Goal: Task Accomplishment & Management: Complete application form

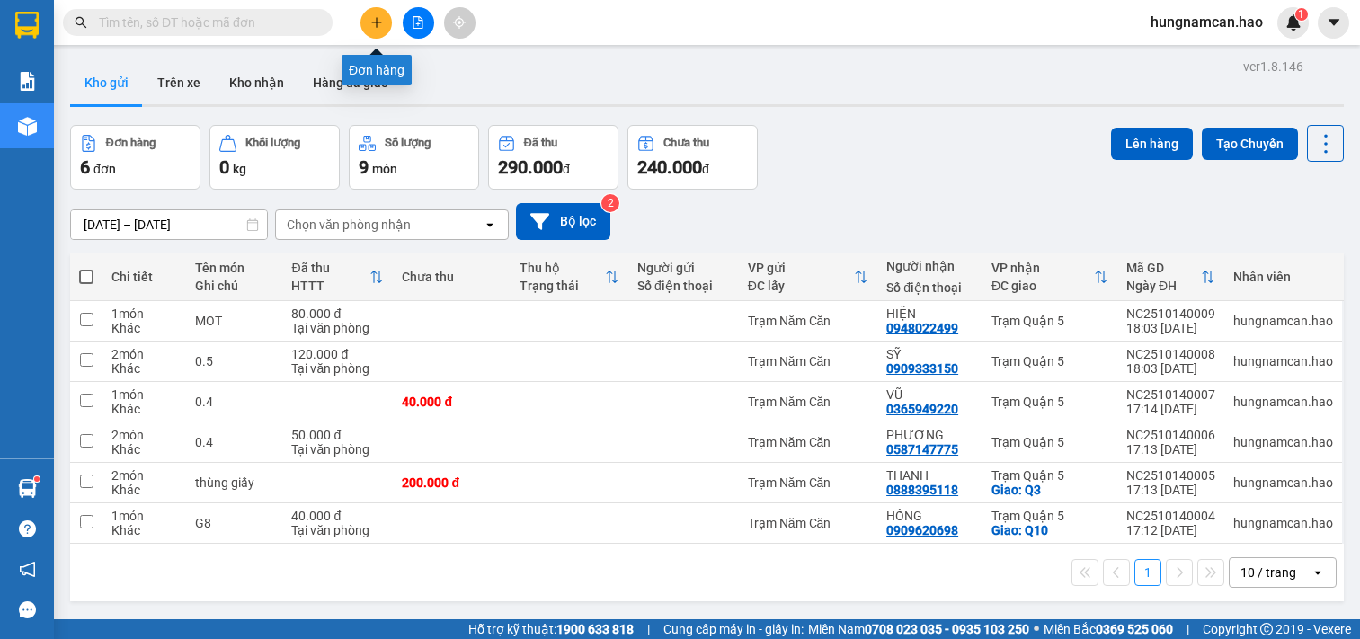
click at [371, 29] on button at bounding box center [376, 22] width 31 height 31
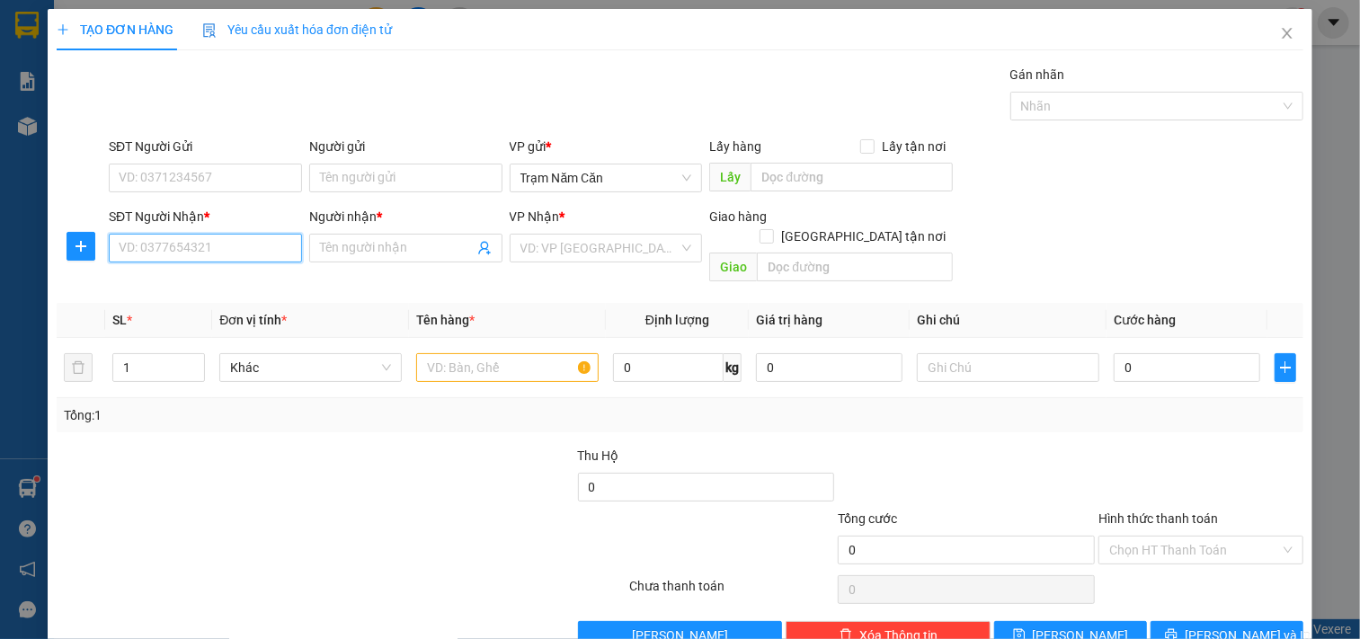
click at [192, 234] on input "SĐT Người Nhận *" at bounding box center [205, 248] width 193 height 29
click at [195, 288] on div "0948409404 - khải" at bounding box center [203, 284] width 169 height 20
type input "0948409404"
type input "khải"
type input "60.000"
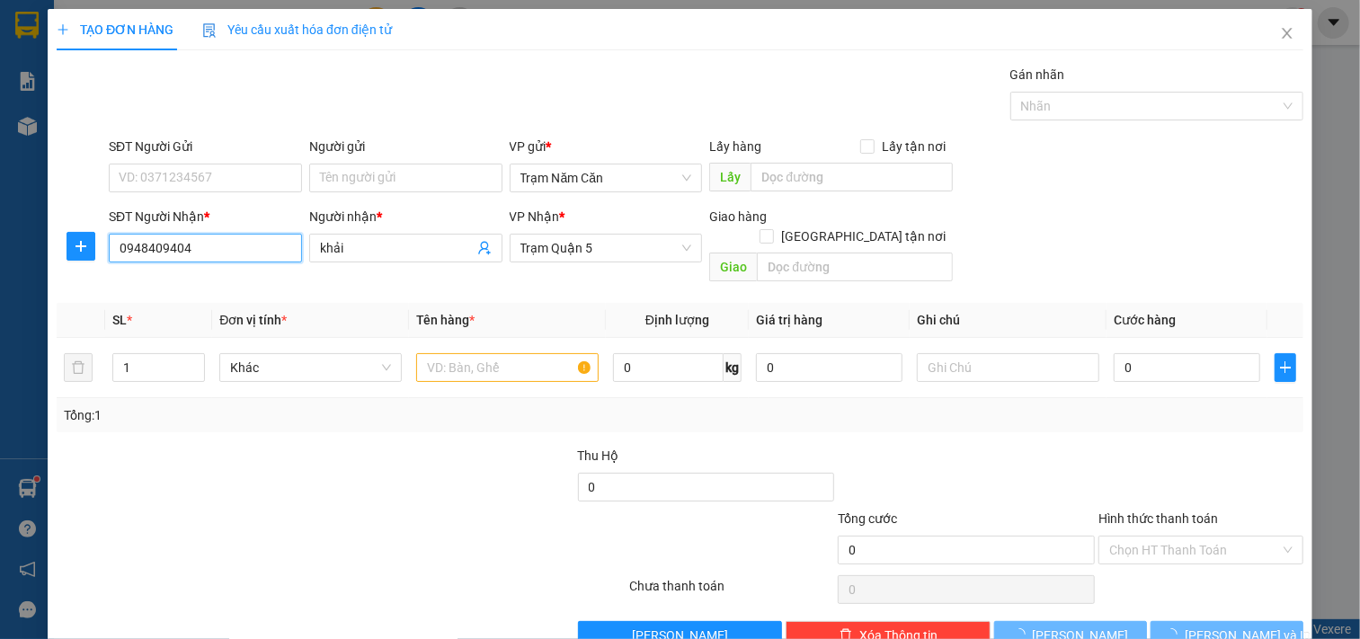
type input "60.000"
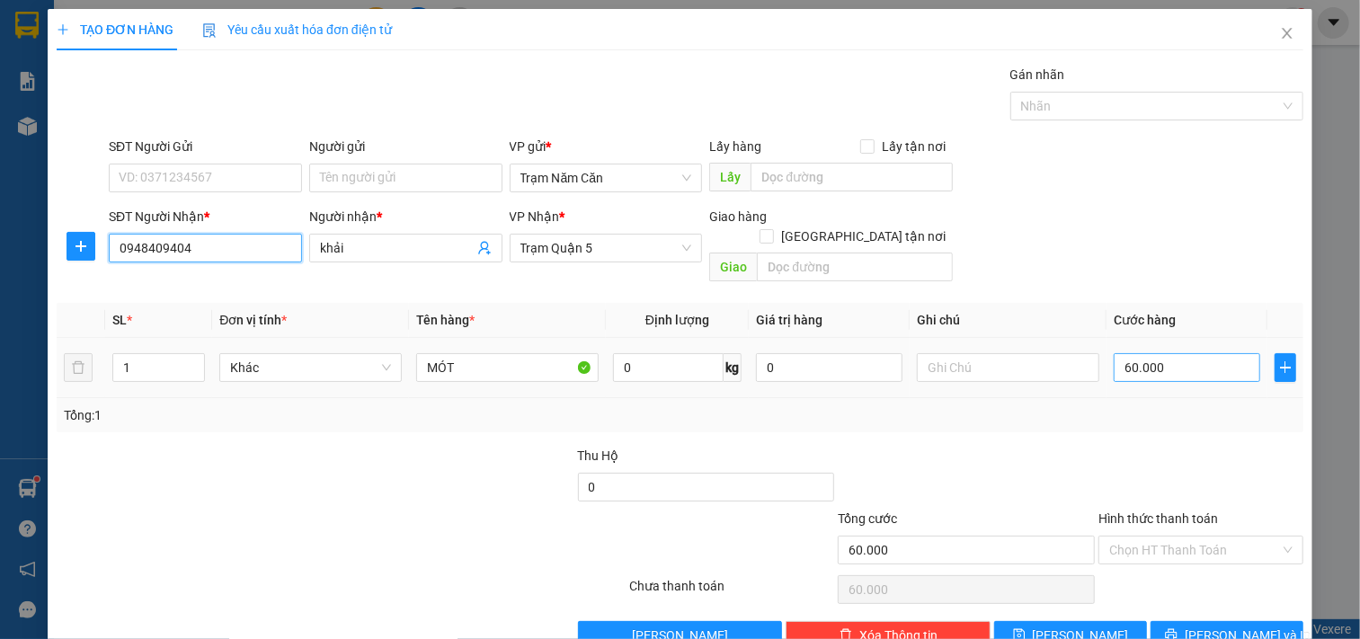
type input "0948409404"
click at [1179, 353] on input "60.000" at bounding box center [1187, 367] width 147 height 29
type input "0"
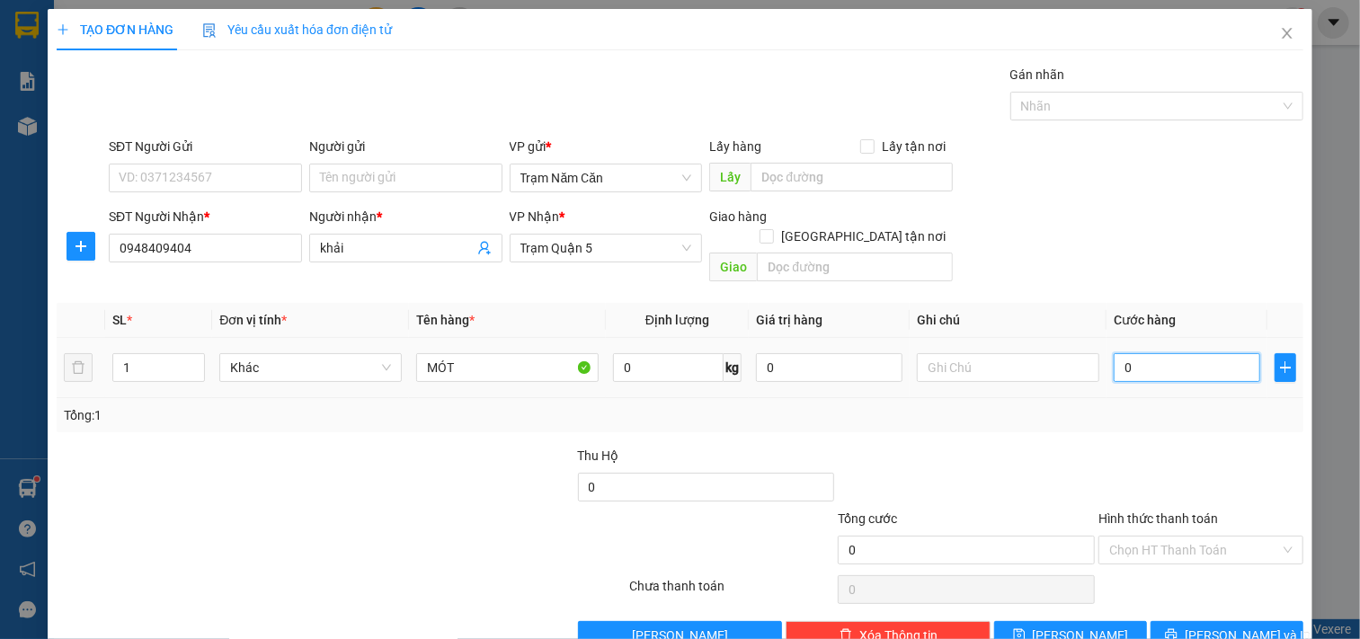
type input "8"
type input "08"
type input "80"
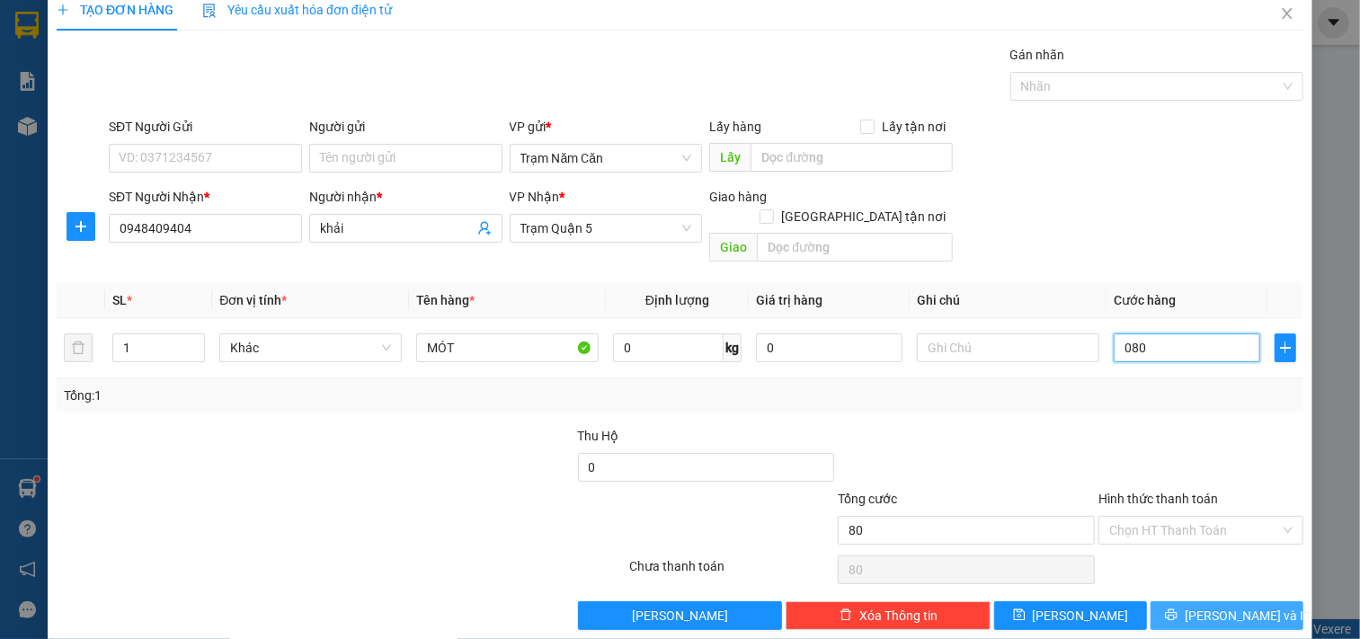
scroll to position [25, 0]
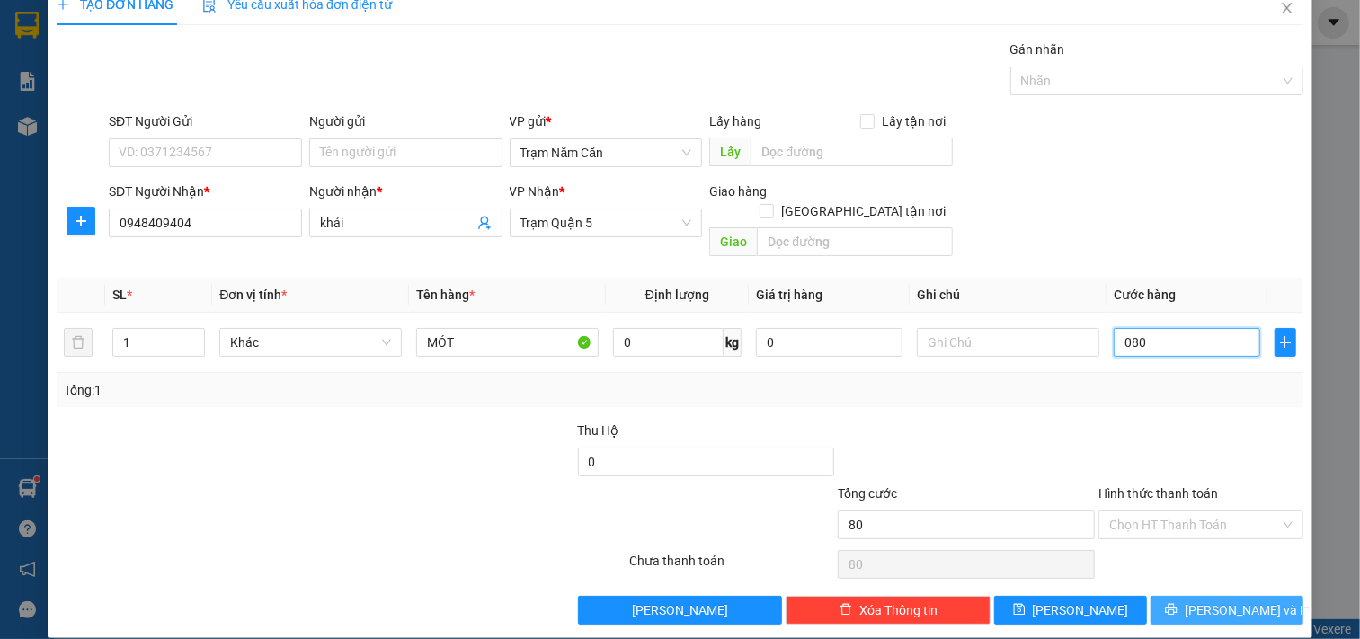
type input "080"
type input "80.000"
click at [1250, 600] on button "[PERSON_NAME] và In" at bounding box center [1227, 610] width 153 height 29
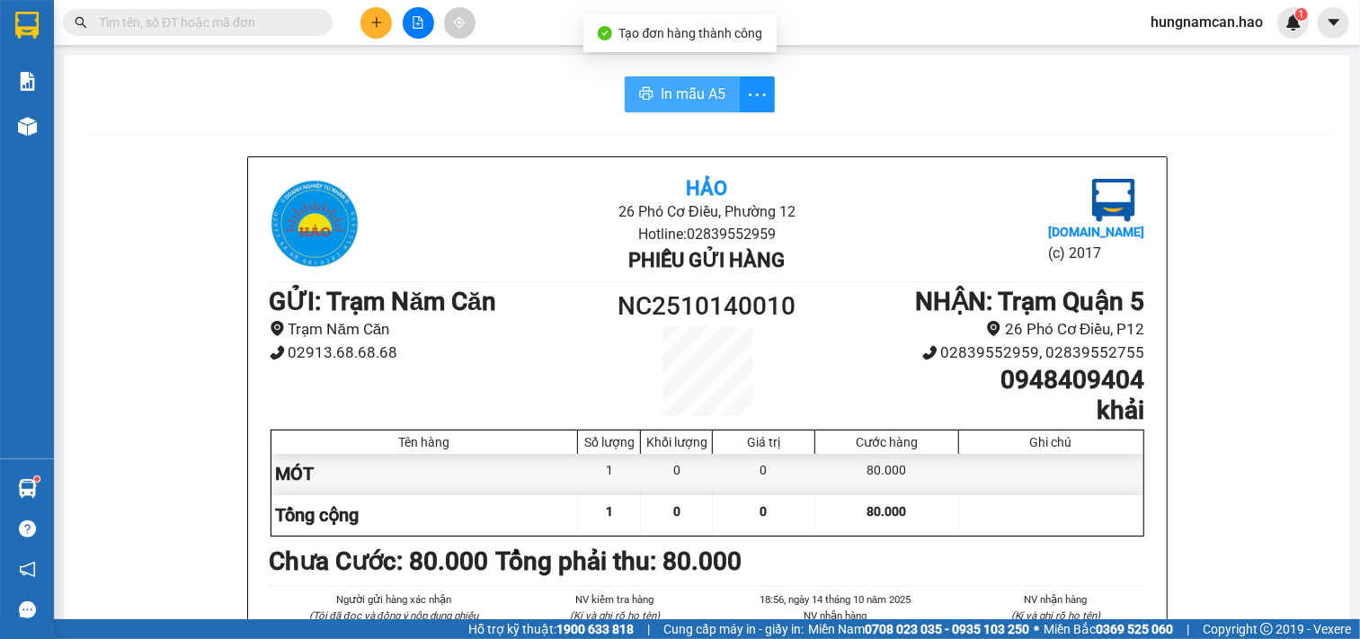
click at [685, 101] on span "In mẫu A5" at bounding box center [693, 94] width 65 height 22
click at [375, 16] on icon "plus" at bounding box center [376, 22] width 13 height 13
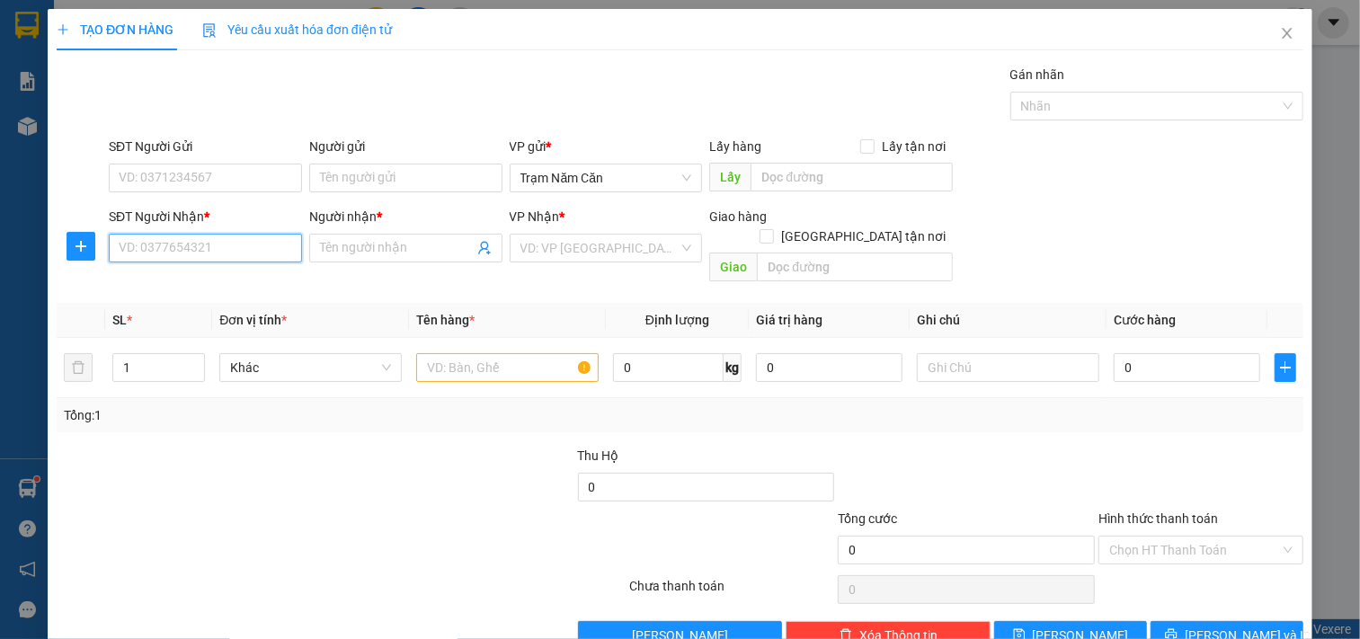
click at [167, 241] on input "SĐT Người Nhận *" at bounding box center [205, 248] width 193 height 29
click at [190, 277] on div "0932383869 - MAI" at bounding box center [203, 284] width 169 height 20
type input "0932383869"
type input "MAI"
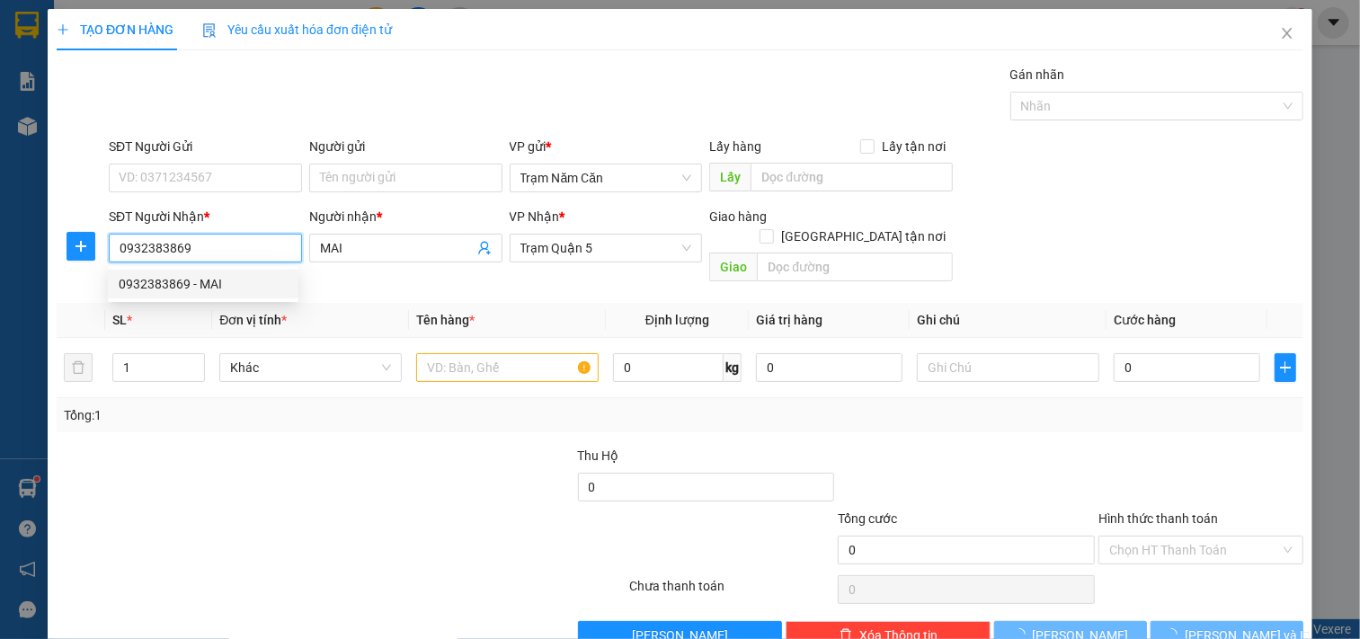
type input "100.000"
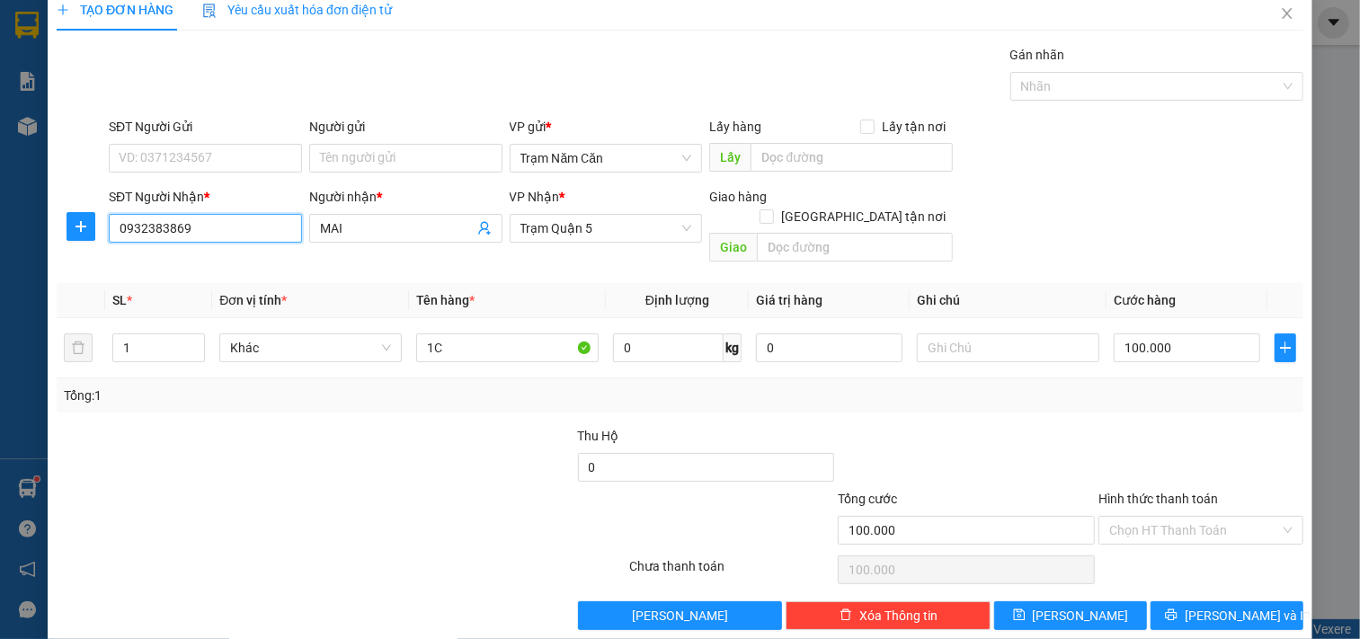
scroll to position [25, 0]
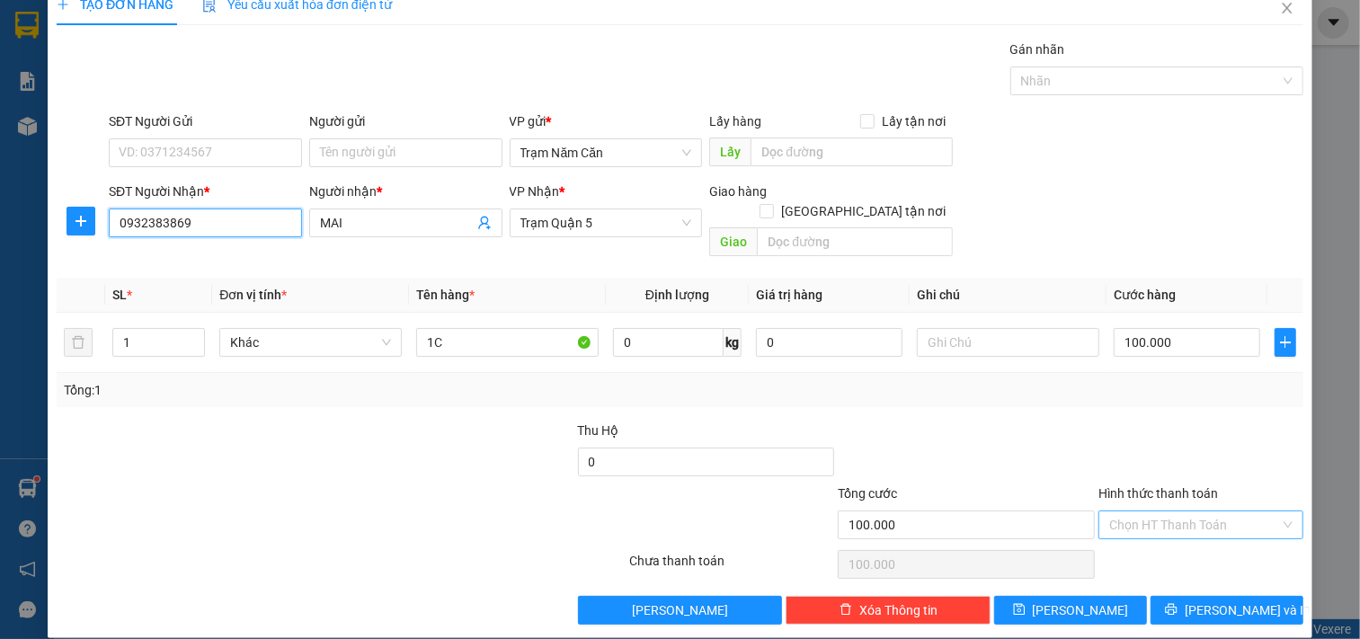
type input "0932383869"
click at [1208, 513] on input "Hình thức thanh toán" at bounding box center [1195, 525] width 171 height 27
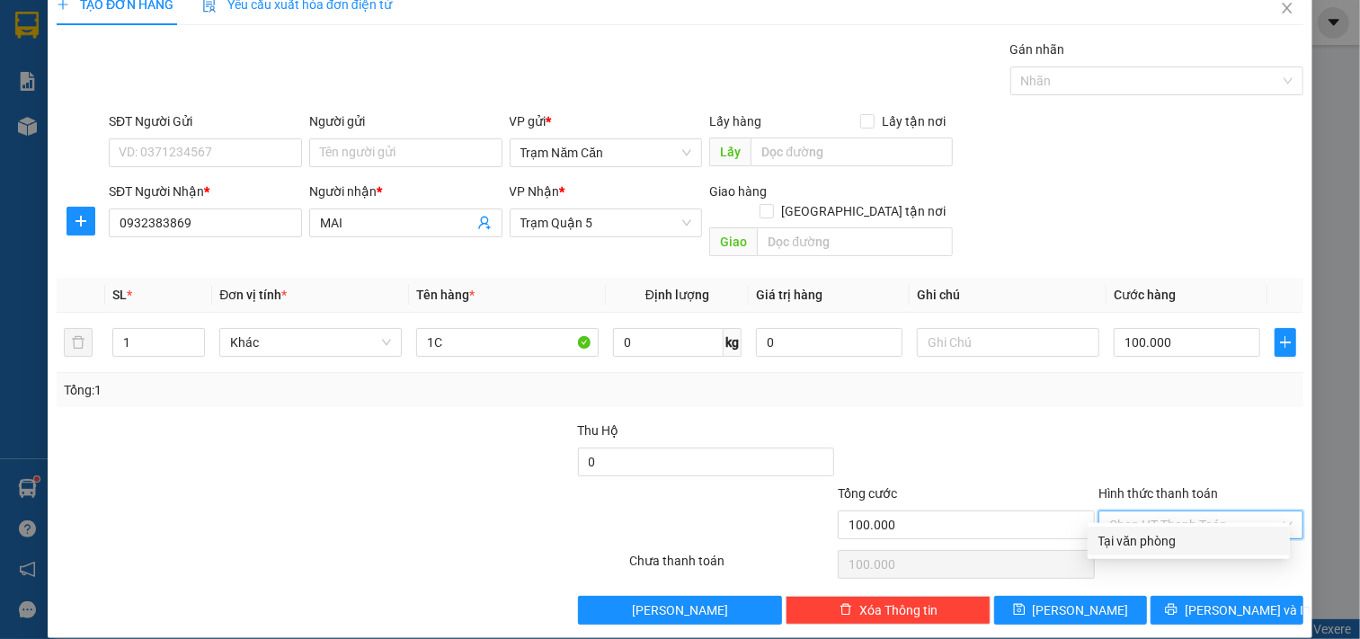
click at [1198, 532] on div "Tại văn phòng" at bounding box center [1189, 541] width 181 height 20
type input "0"
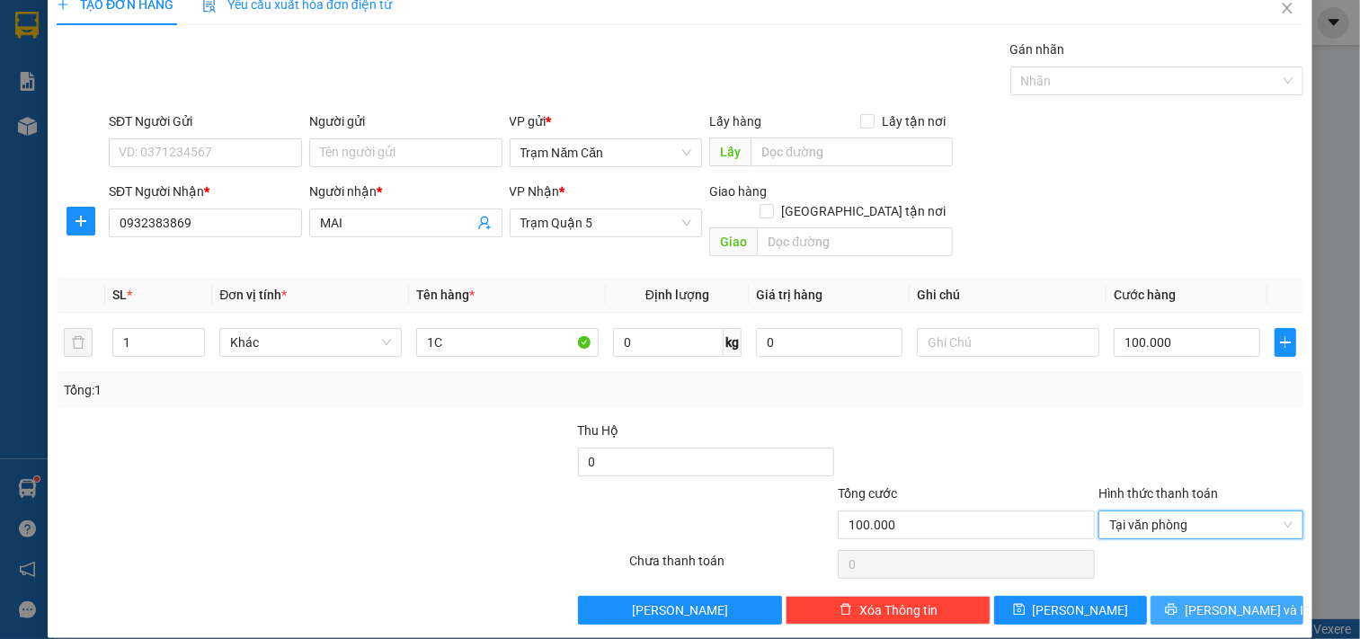
click at [1178, 604] on icon "printer" at bounding box center [1172, 610] width 12 height 12
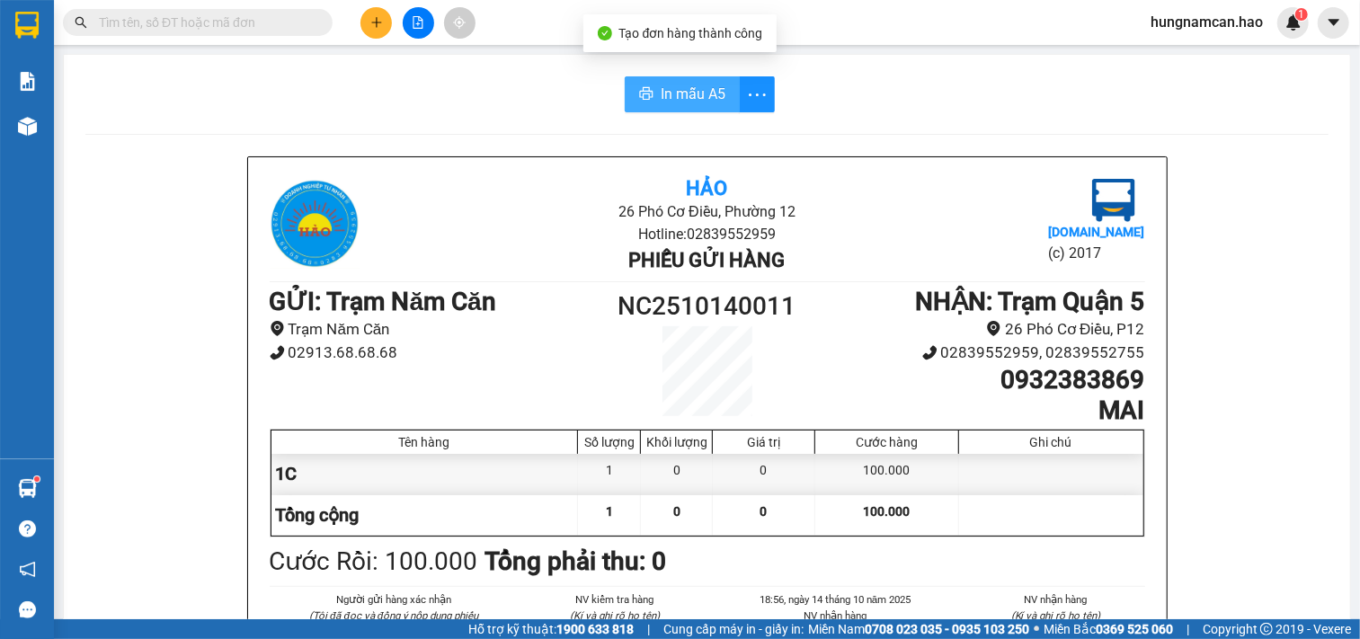
click at [625, 87] on button "In mẫu A5" at bounding box center [682, 94] width 115 height 36
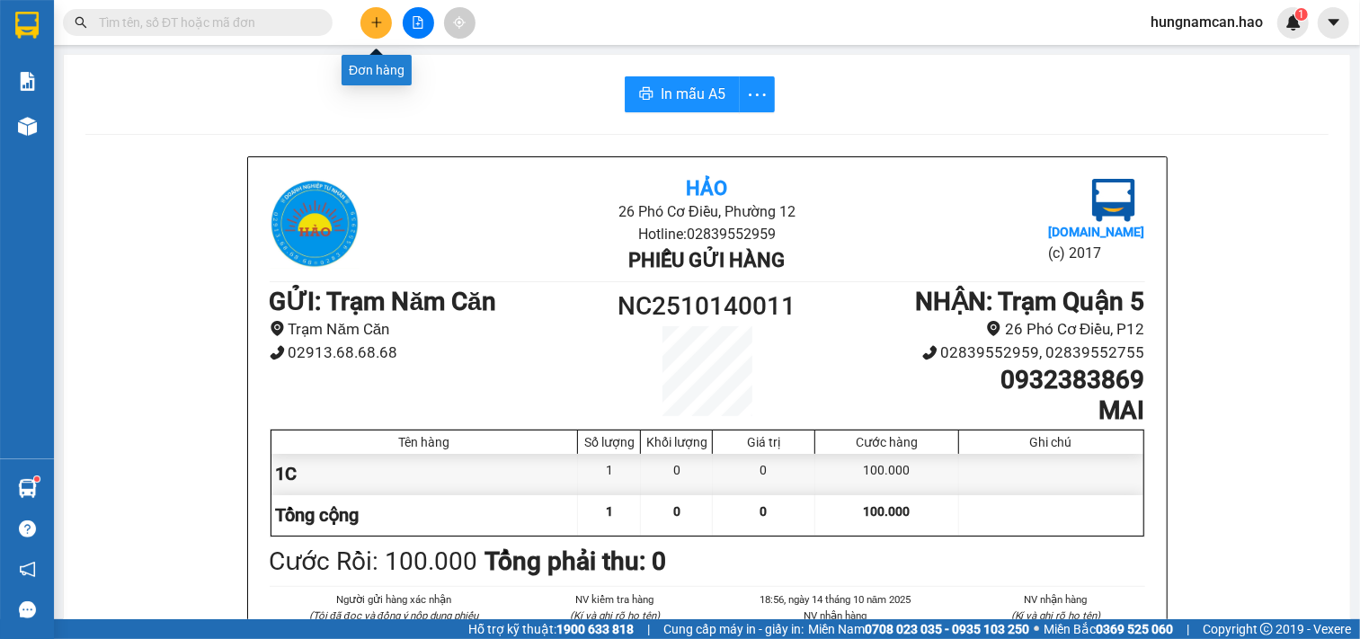
click at [375, 16] on icon "plus" at bounding box center [376, 22] width 13 height 13
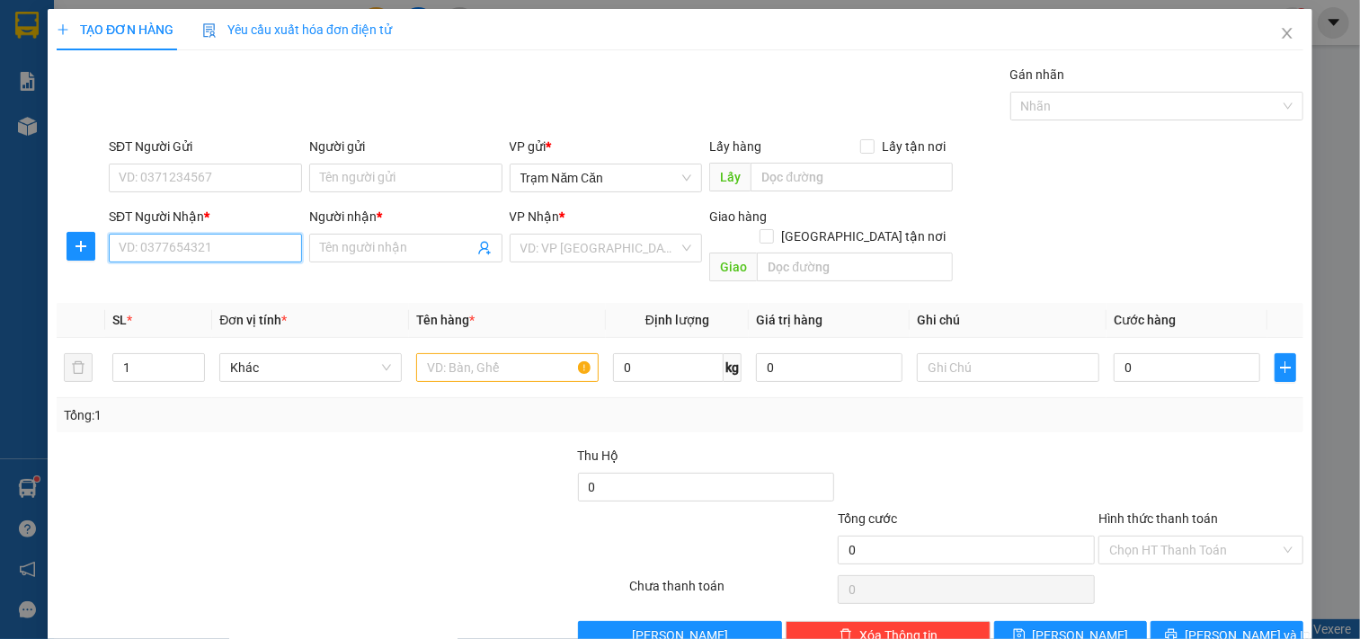
click at [165, 253] on input "SĐT Người Nhận *" at bounding box center [205, 248] width 193 height 29
click at [222, 275] on div "0906925093 - TÂM" at bounding box center [203, 284] width 169 height 20
type input "0906925093"
type input "TÂM"
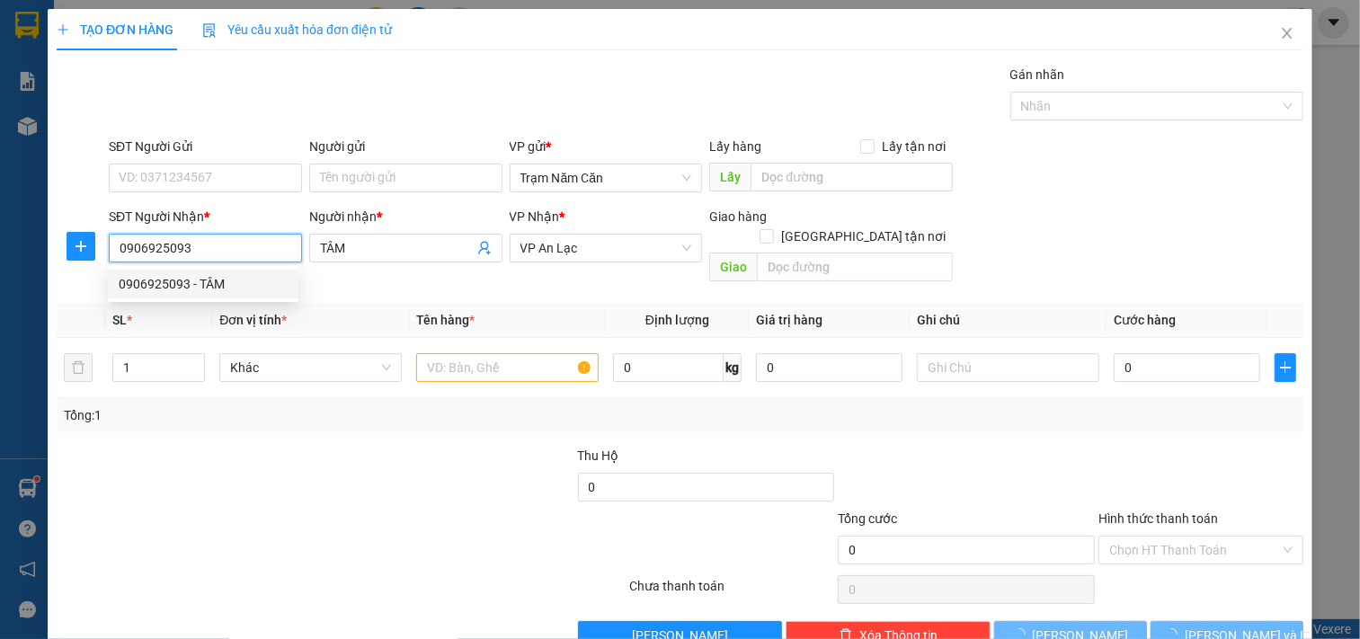
type input "40.000"
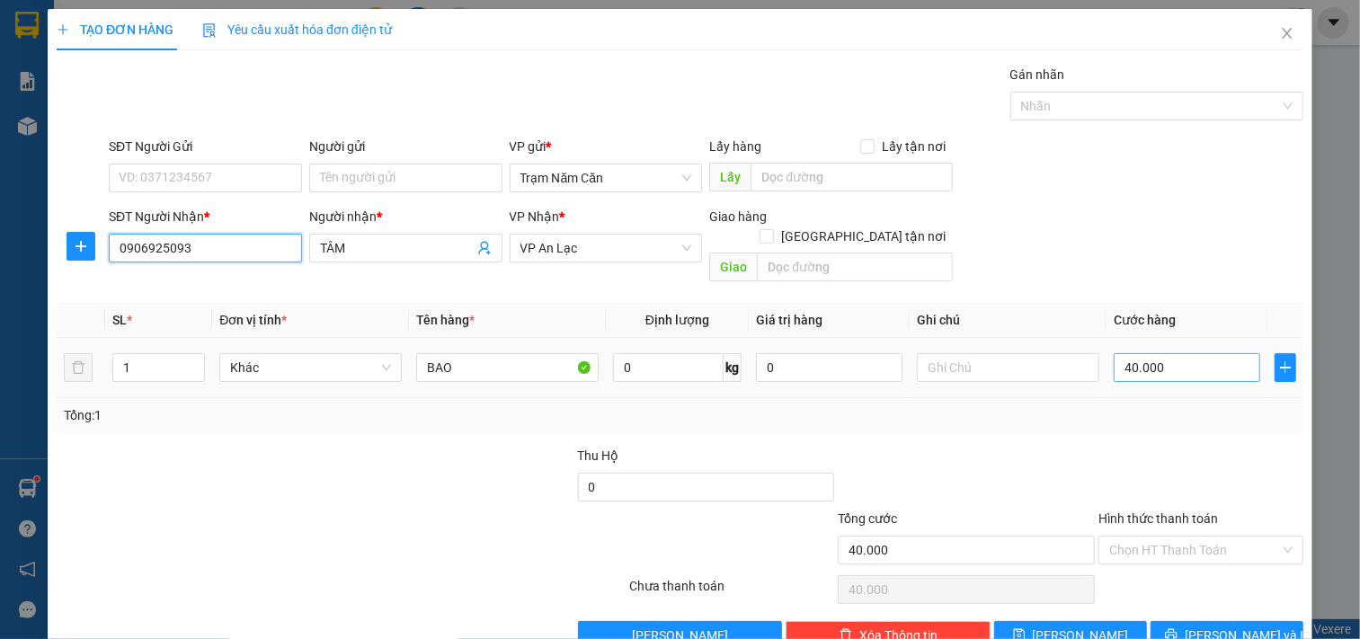
type input "0906925093"
click at [1183, 353] on input "40.000" at bounding box center [1187, 367] width 147 height 29
type input "0"
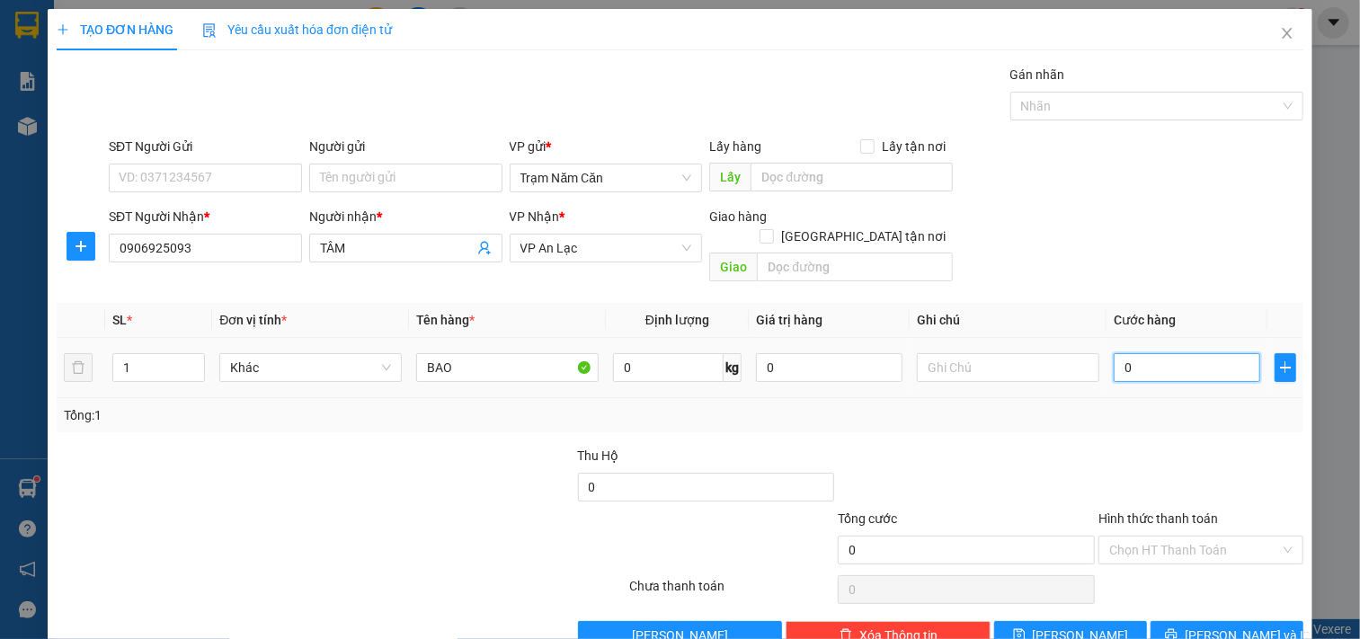
type input "4"
type input "04"
type input "40"
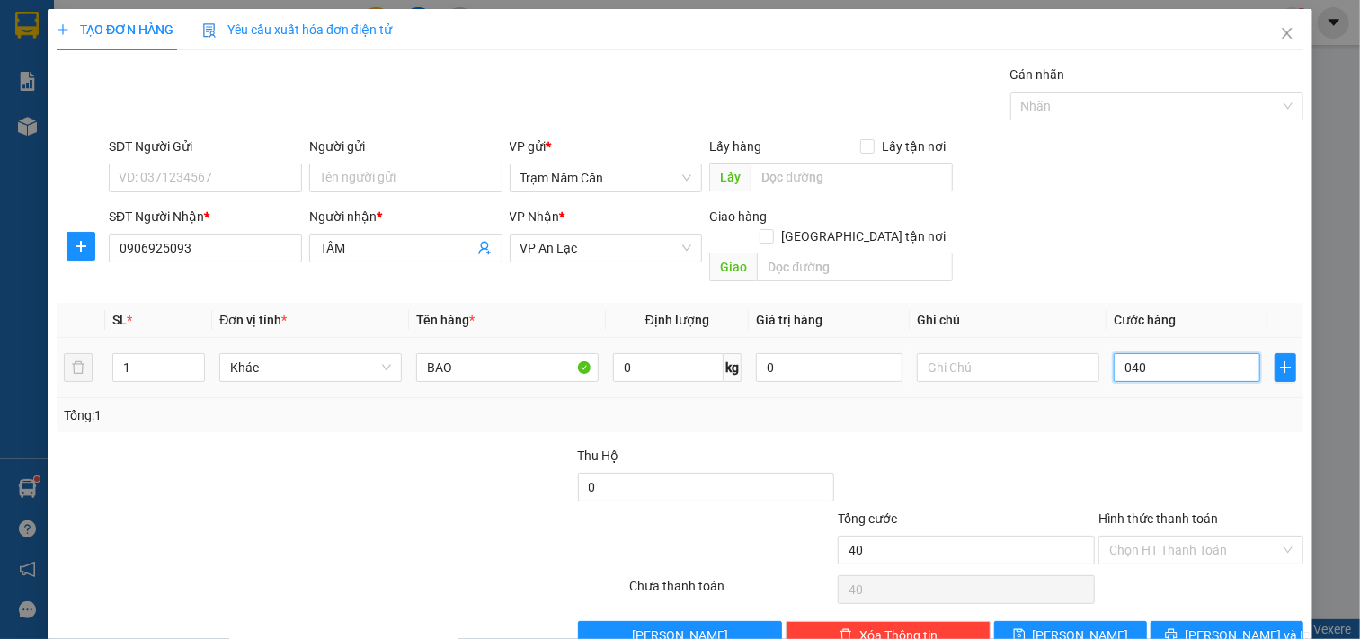
type input "040"
type input "40.000"
click at [1136, 406] on div "Tổng: 1" at bounding box center [680, 415] width 1247 height 34
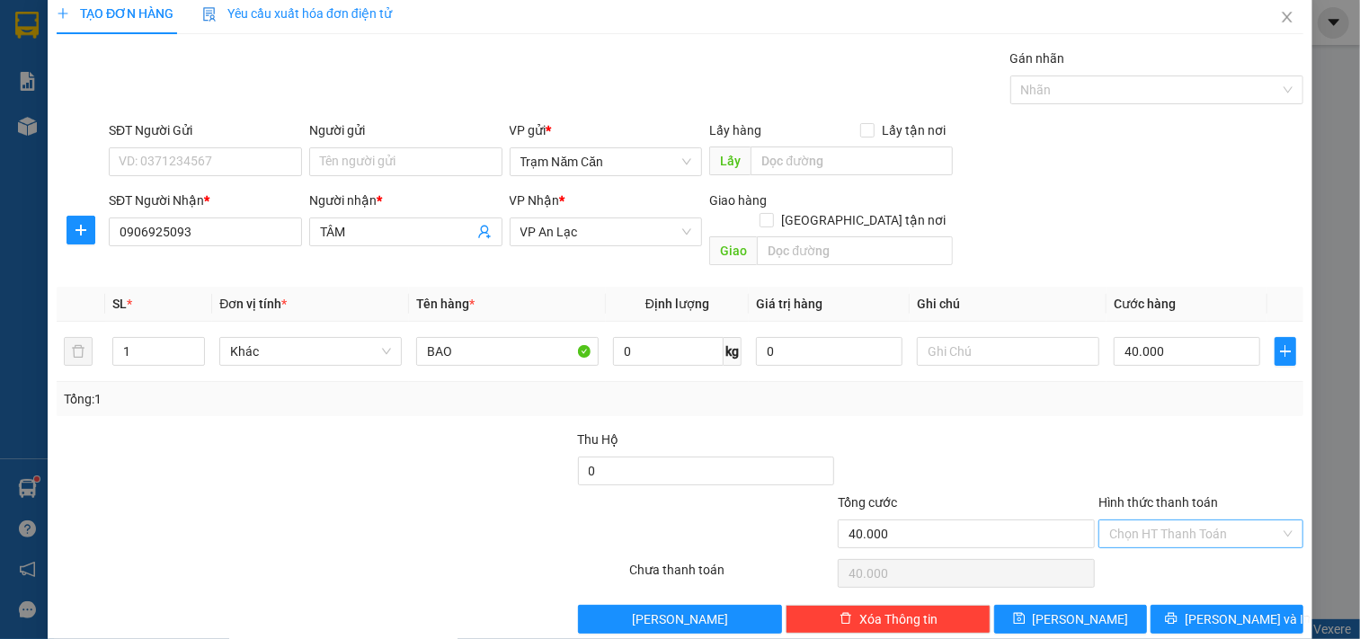
scroll to position [25, 0]
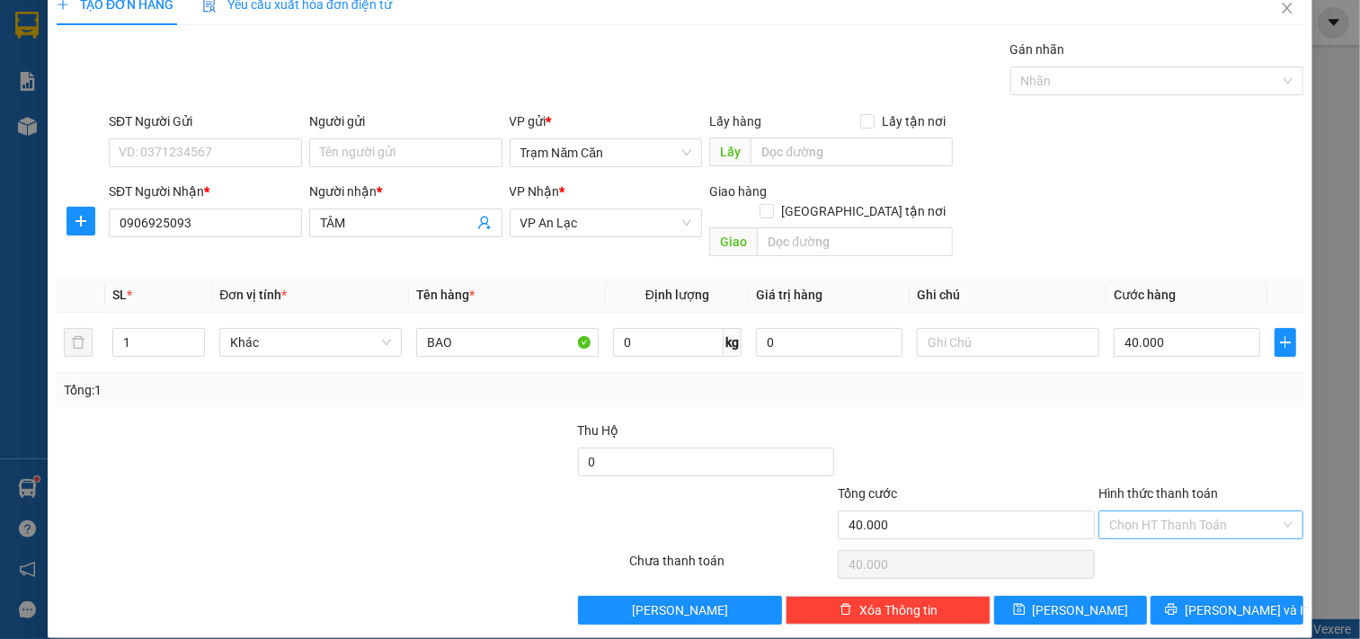
click at [1163, 513] on input "Hình thức thanh toán" at bounding box center [1195, 525] width 171 height 27
click at [1163, 554] on div "Tại văn phòng" at bounding box center [1189, 541] width 202 height 29
type input "0"
click at [1172, 598] on button "[PERSON_NAME] và In" at bounding box center [1227, 610] width 153 height 29
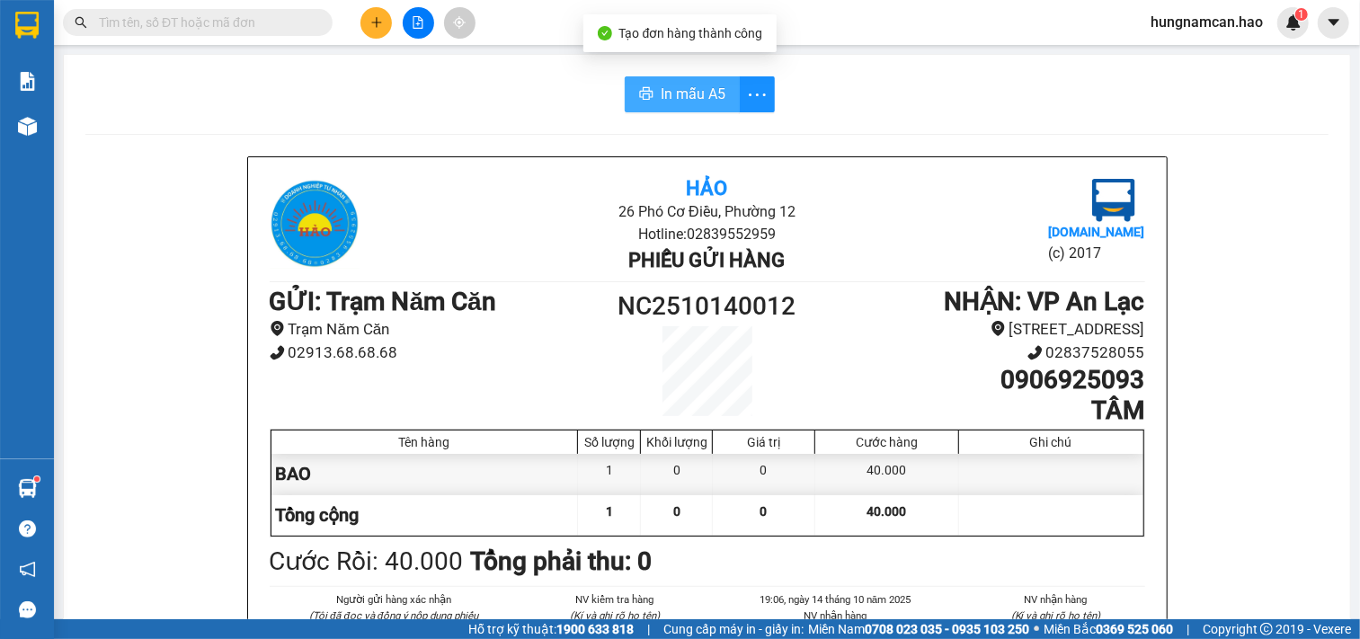
click at [676, 76] on button "In mẫu A5" at bounding box center [682, 94] width 115 height 36
drag, startPoint x: 163, startPoint y: 131, endPoint x: 157, endPoint y: 52, distance: 79.3
click at [298, 22] on input "text" at bounding box center [205, 23] width 212 height 20
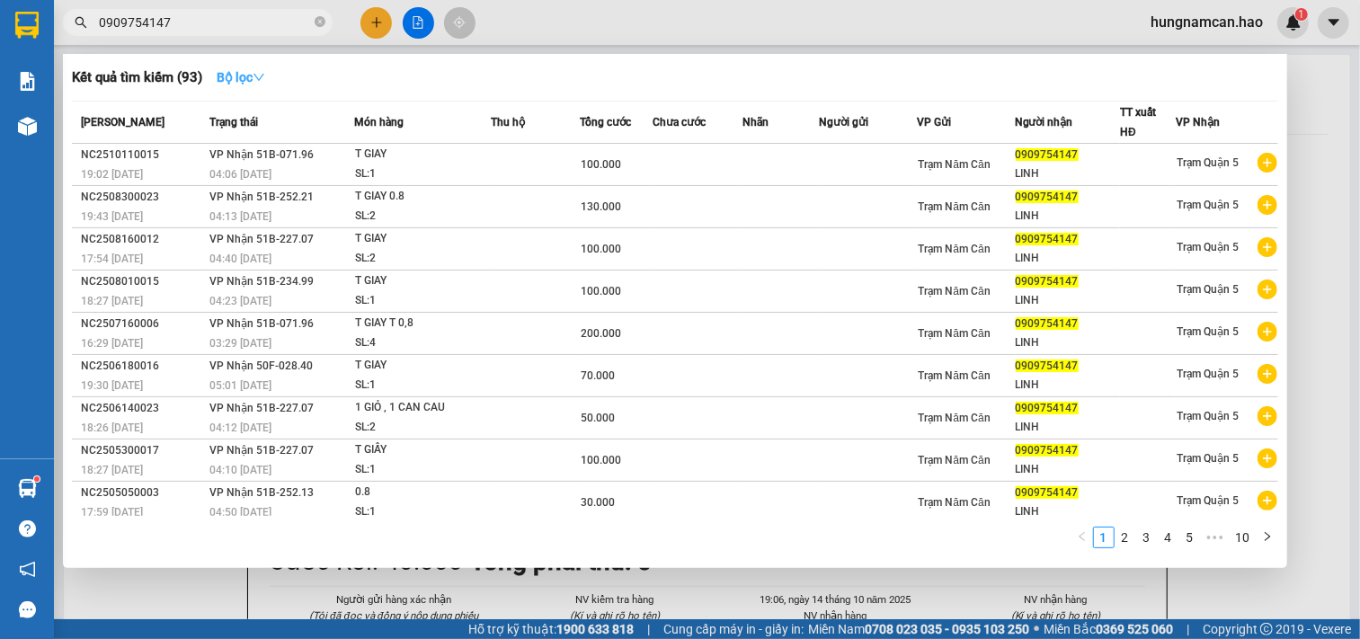
type input "0909754147"
click at [255, 81] on strong "Bộ lọc" at bounding box center [241, 77] width 49 height 14
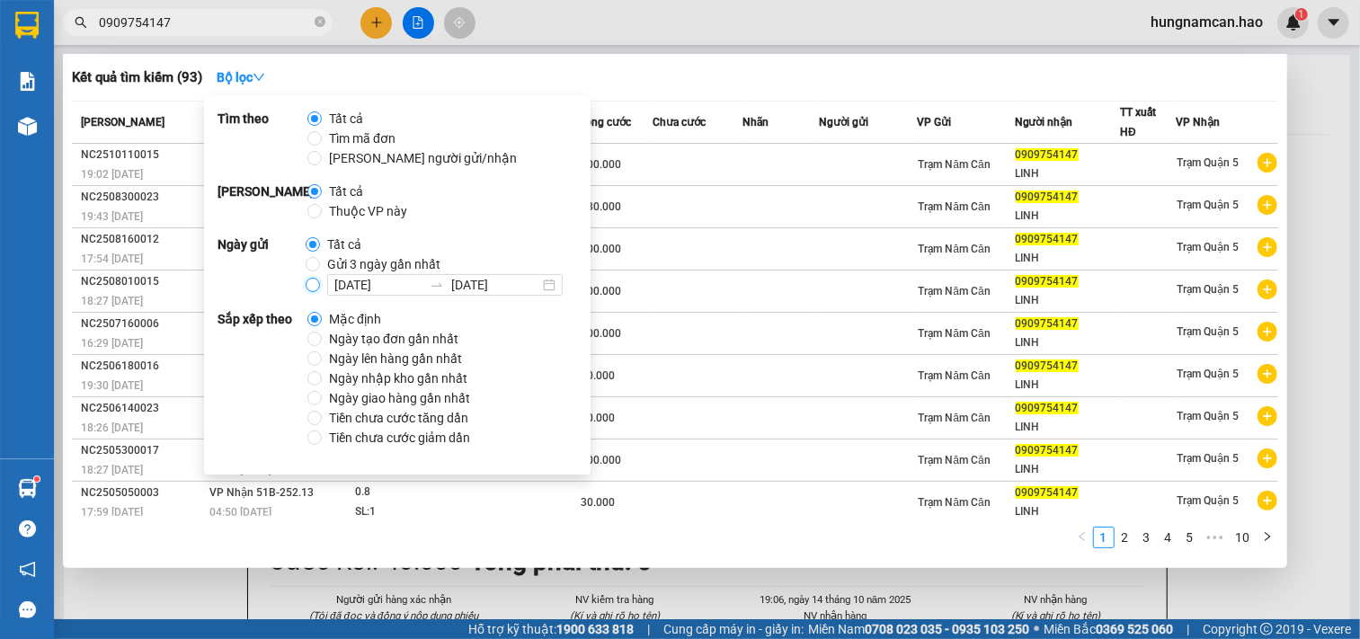
click at [308, 279] on input "[DATE] [DATE]" at bounding box center [313, 285] width 14 height 14
radio input "true"
radio input "false"
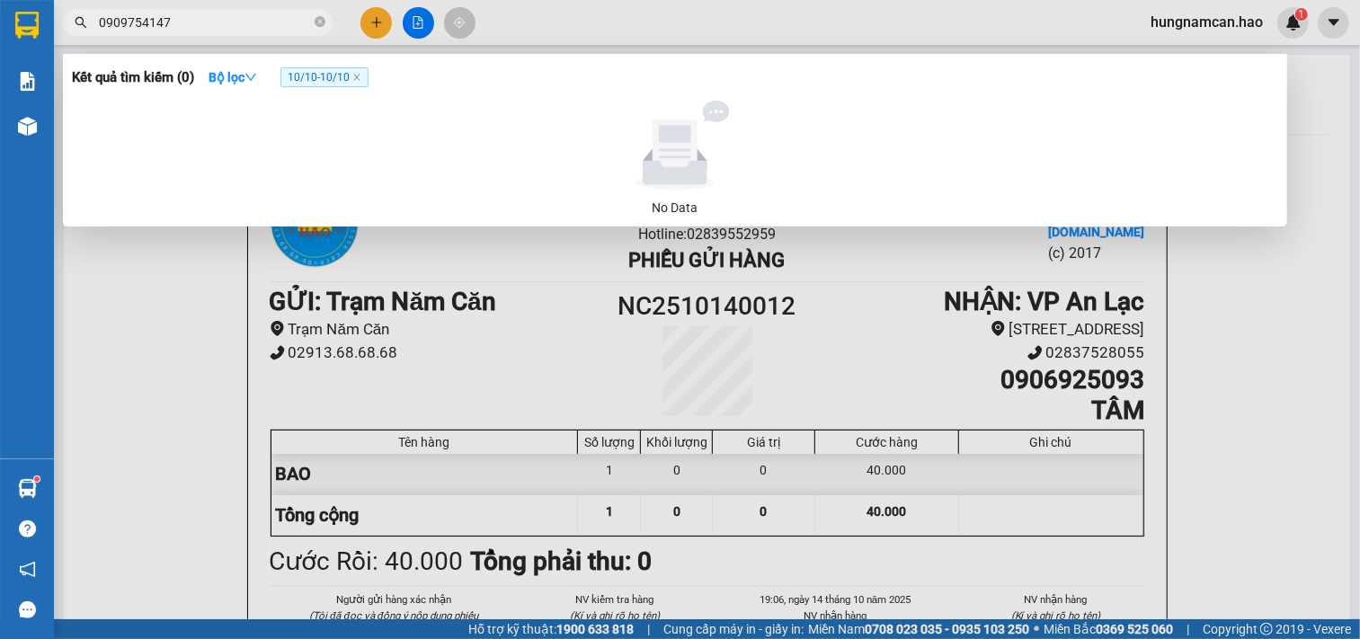
click at [168, 393] on div at bounding box center [680, 319] width 1360 height 639
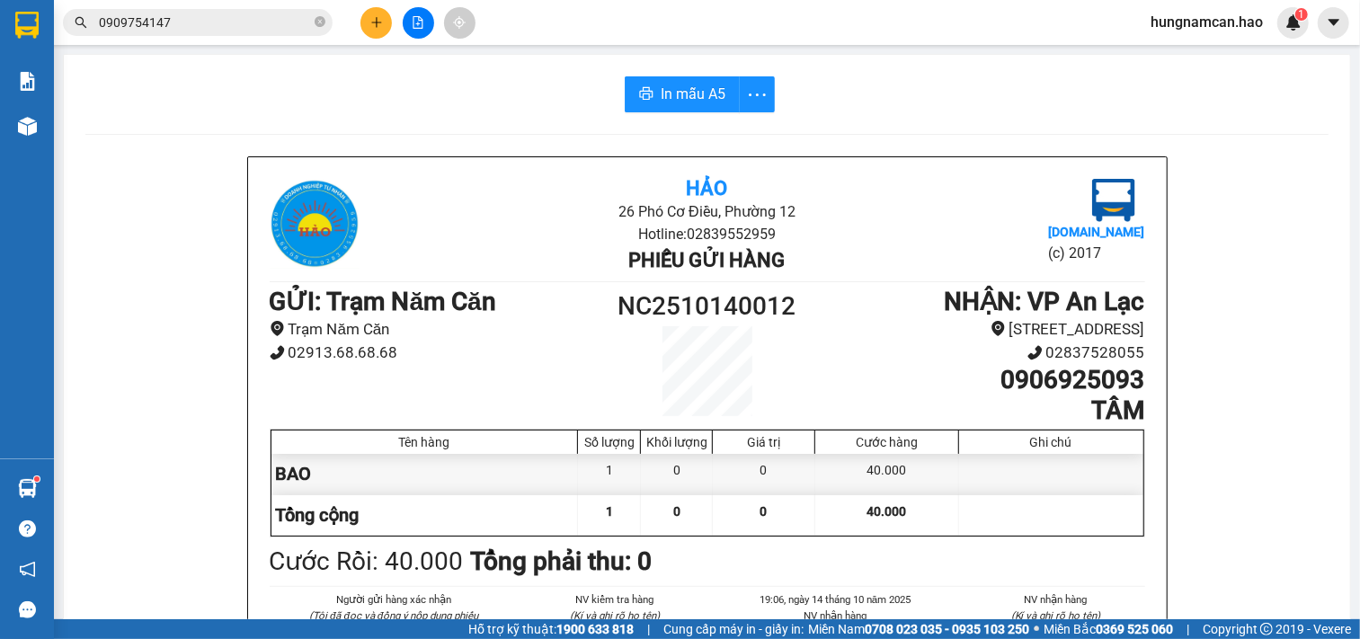
click at [273, 25] on input "0909754147" at bounding box center [205, 23] width 212 height 20
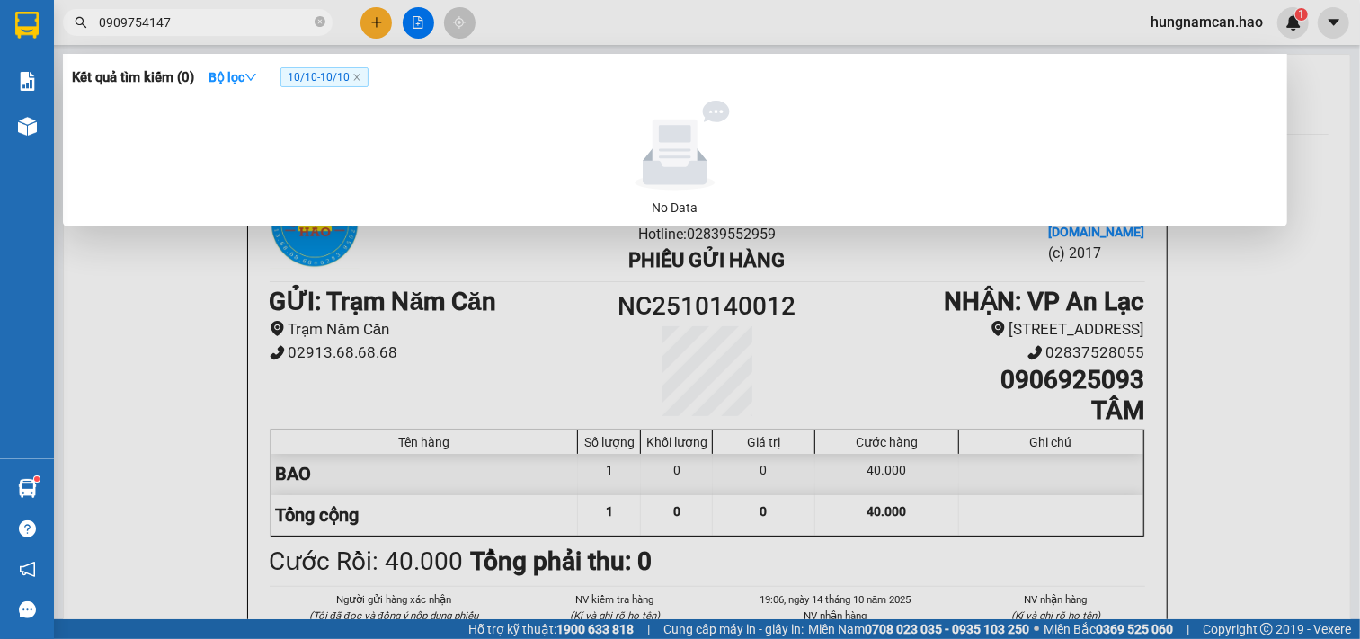
click at [303, 79] on span "10/10 - 10/10" at bounding box center [325, 77] width 88 height 20
click at [244, 76] on strong "Bộ lọc" at bounding box center [233, 77] width 49 height 14
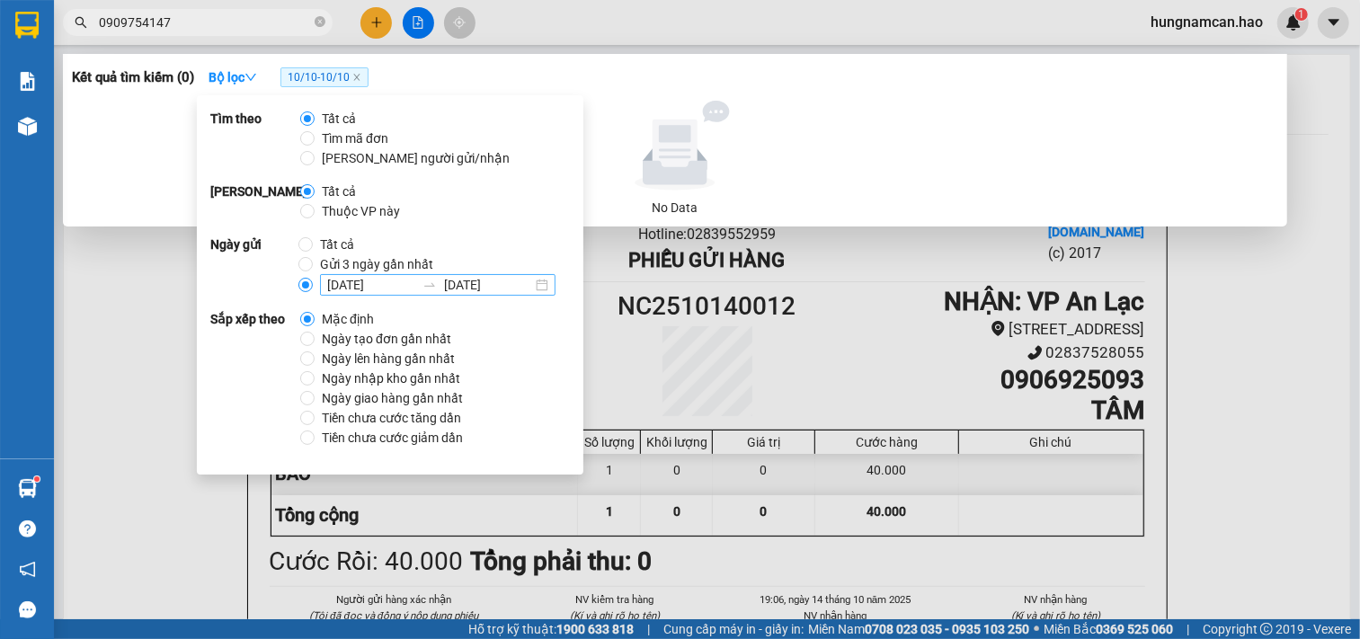
click at [338, 280] on input "[DATE]" at bounding box center [371, 285] width 88 height 20
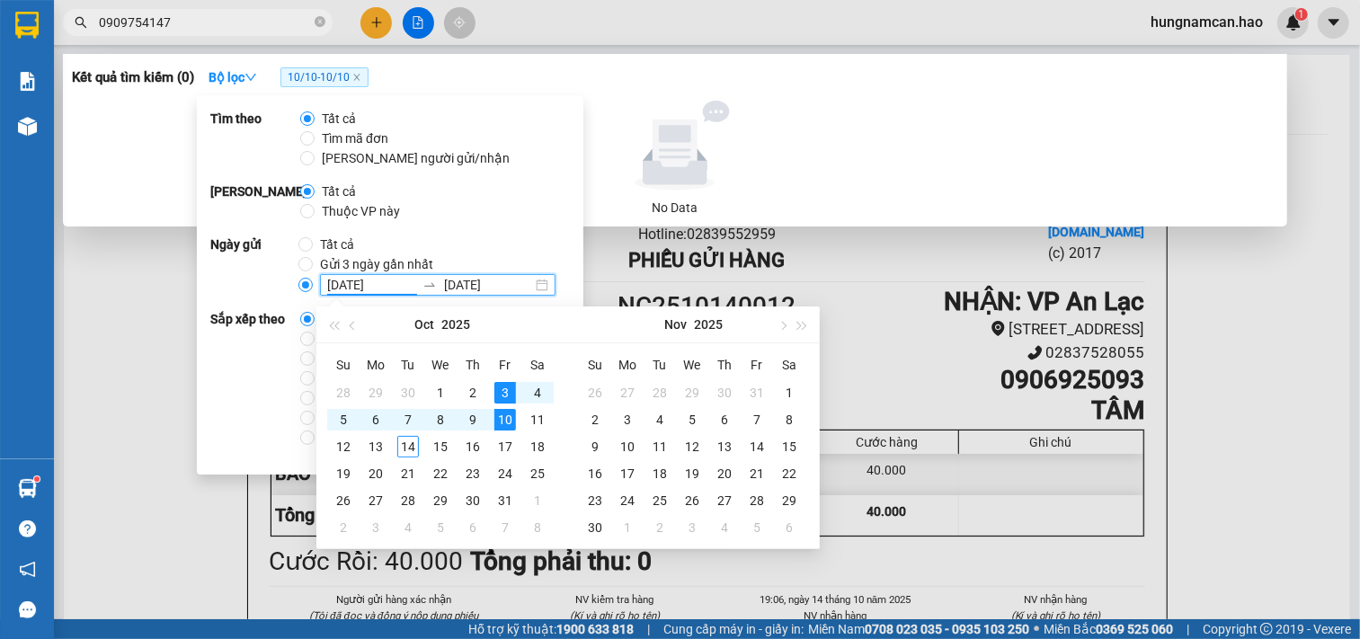
type input "[DATE]"
click at [456, 279] on input "[DATE]" at bounding box center [488, 285] width 88 height 20
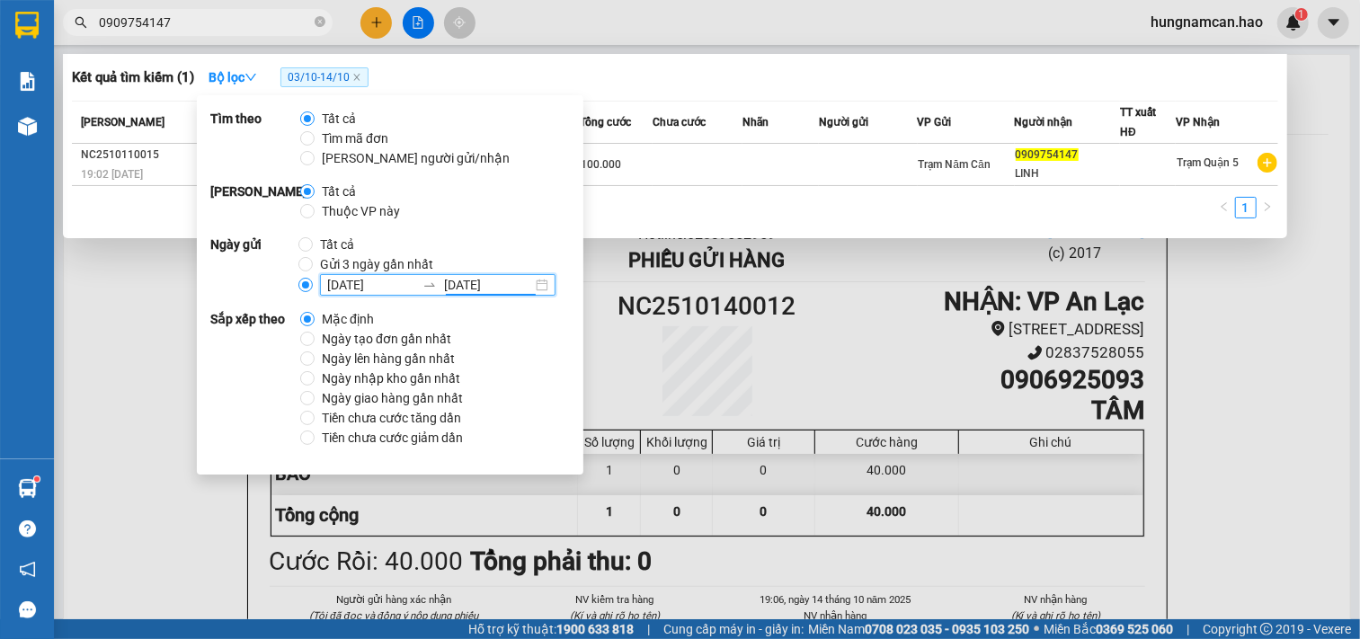
type input "[DATE]"
click at [783, 213] on div "1" at bounding box center [675, 213] width 1207 height 32
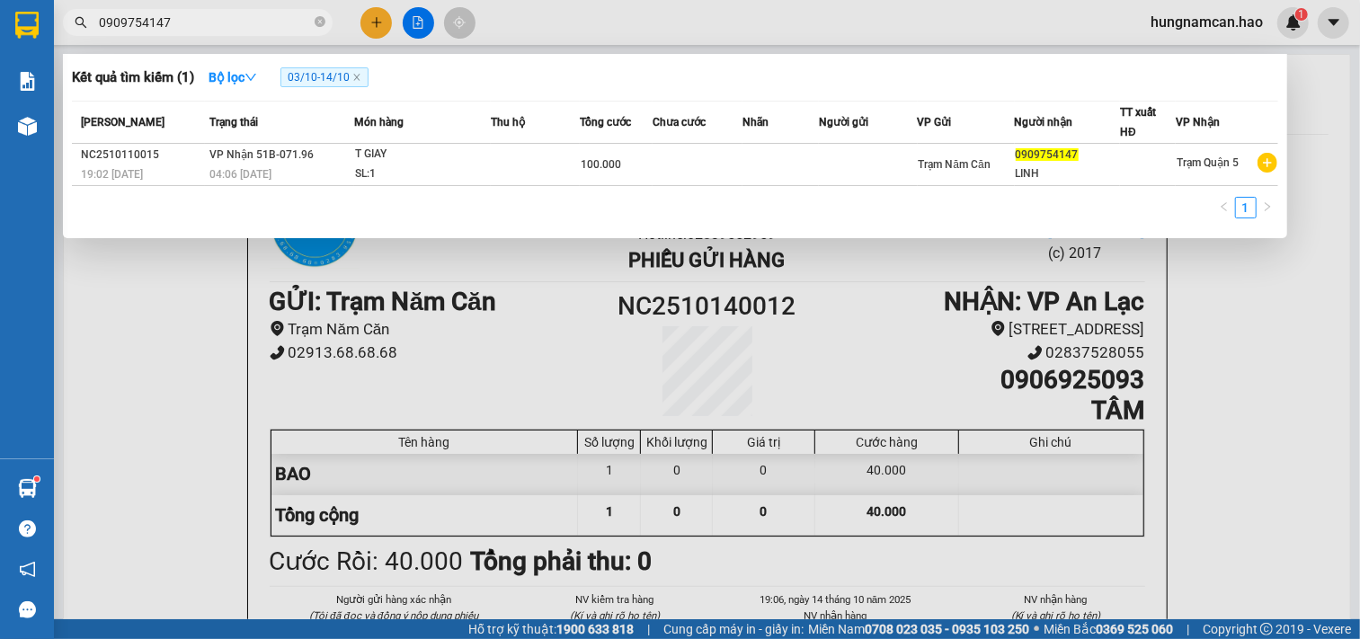
click at [374, 33] on div at bounding box center [680, 319] width 1360 height 639
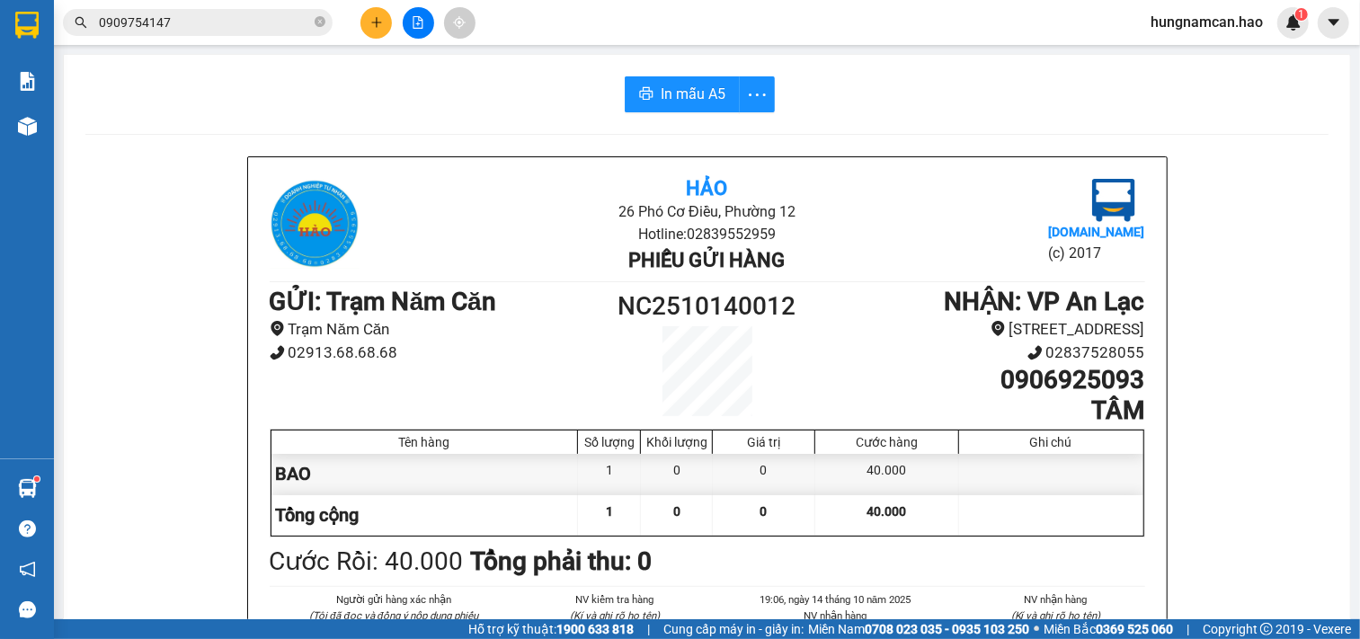
click at [382, 22] on icon "plus" at bounding box center [376, 22] width 13 height 13
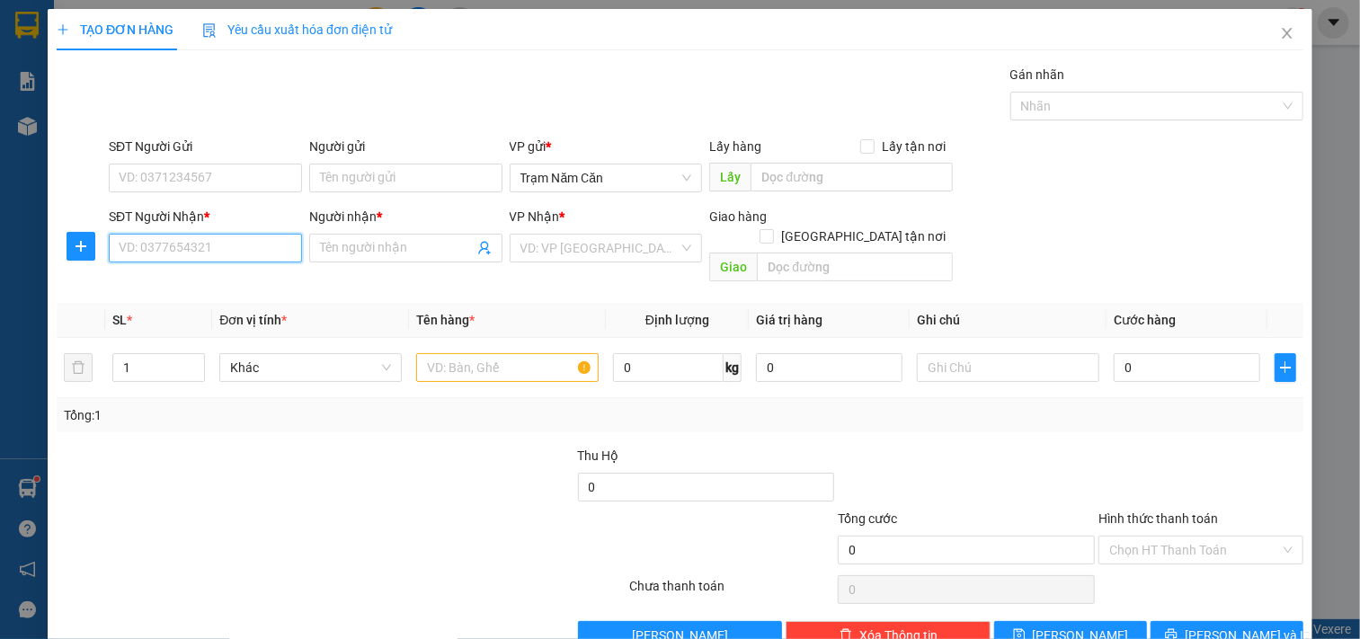
click at [210, 235] on input "SĐT Người Nhận *" at bounding box center [205, 248] width 193 height 29
click at [226, 270] on div "0909754147 - LINH" at bounding box center [203, 284] width 191 height 29
type input "0909754147"
type input "LINH"
type input "100.000"
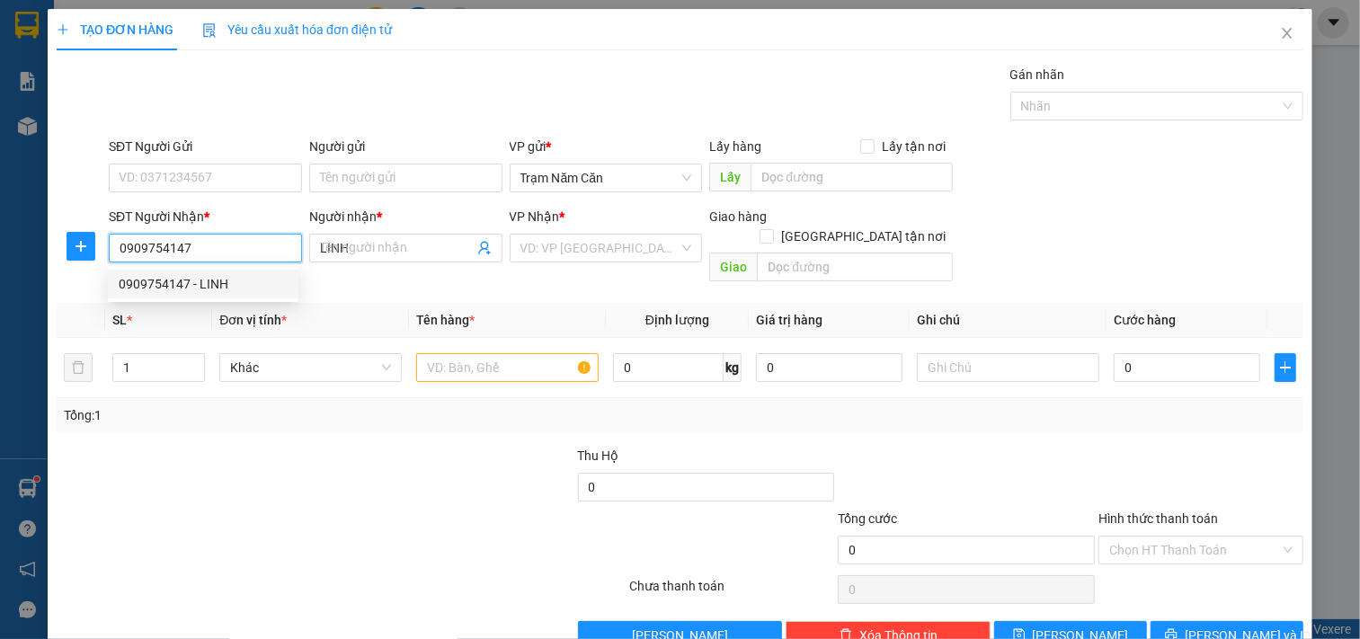
type input "100.000"
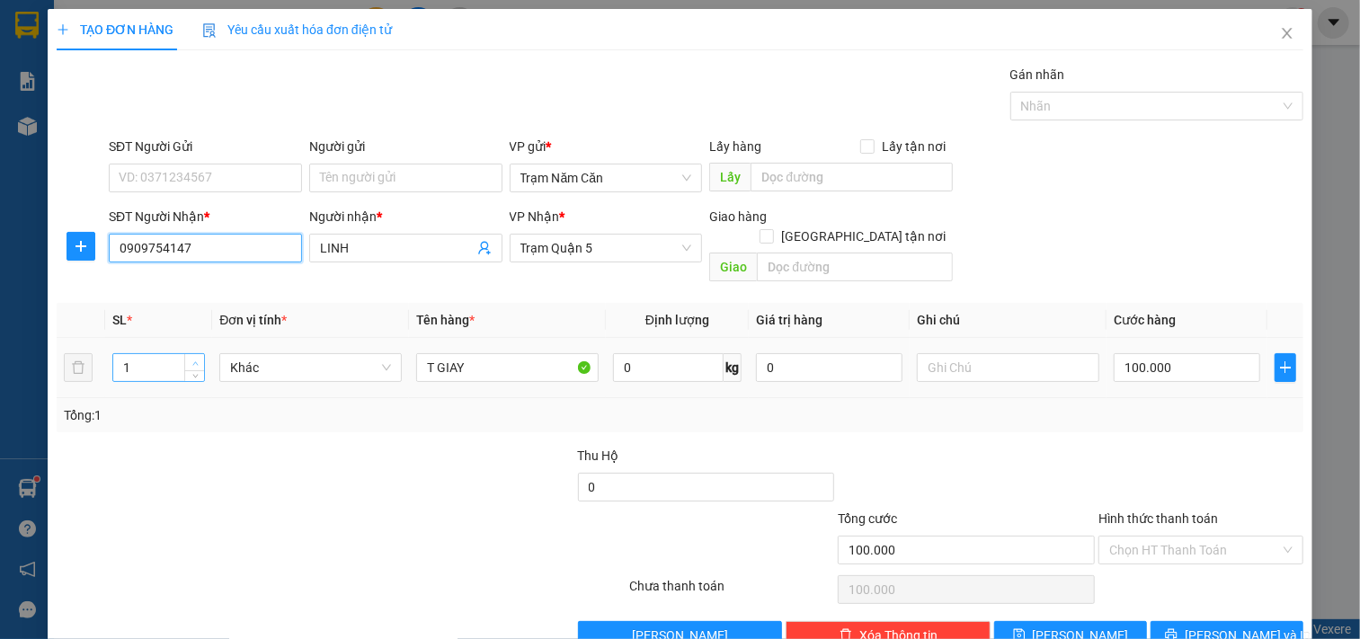
type input "0909754147"
type input "2"
click at [192, 358] on span "up" at bounding box center [195, 363] width 11 height 11
click at [1193, 357] on input "100.000" at bounding box center [1187, 367] width 147 height 29
type input "0"
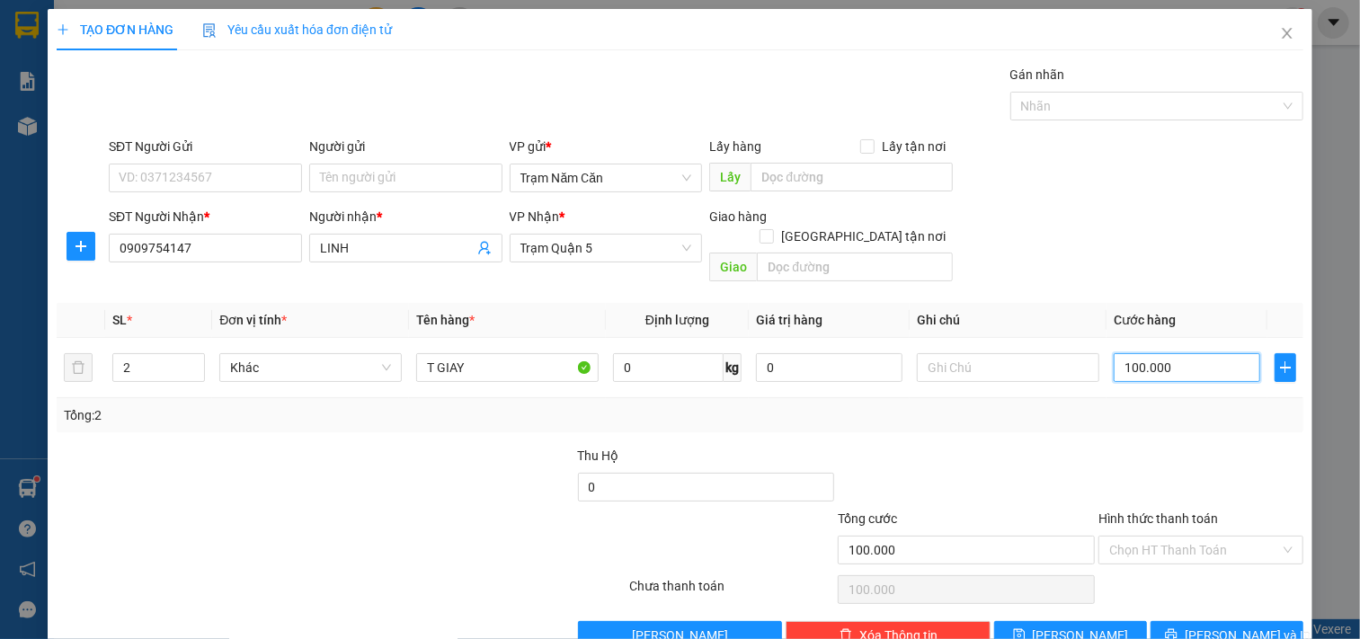
type input "0"
type input "02"
type input "2"
type input "020"
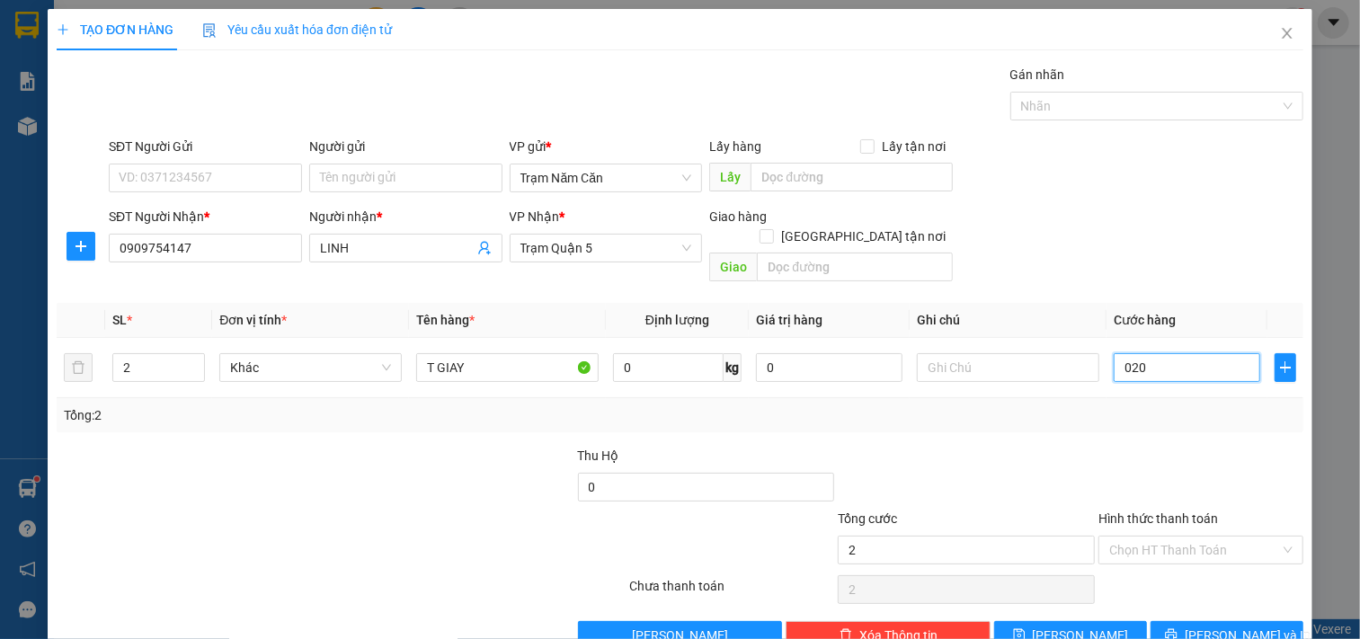
type input "20"
type input "200"
type input "0.200"
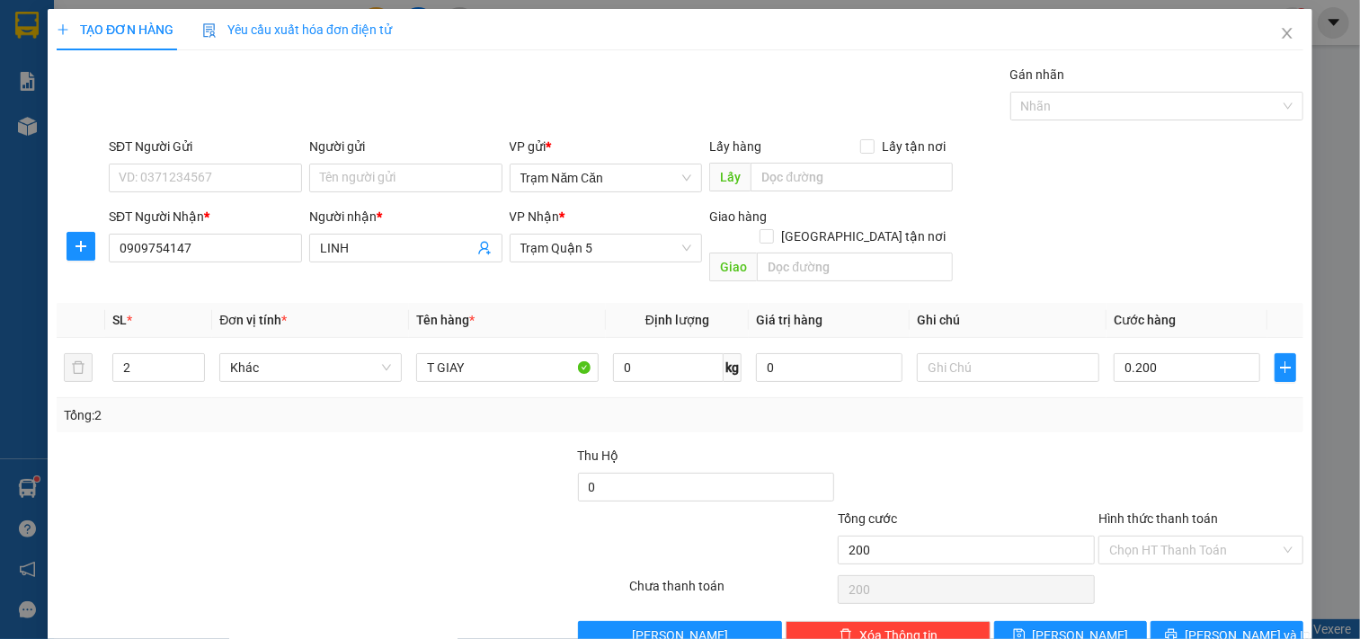
type input "200.000"
click at [1160, 468] on div at bounding box center [1201, 477] width 209 height 63
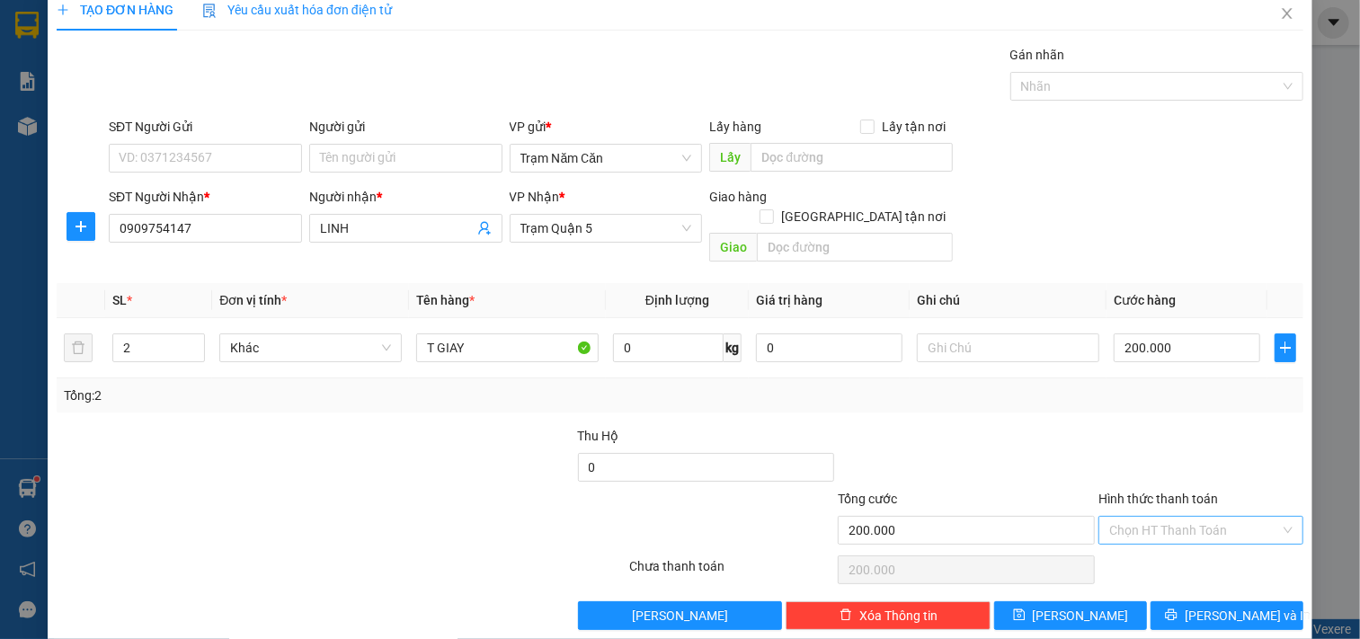
scroll to position [25, 0]
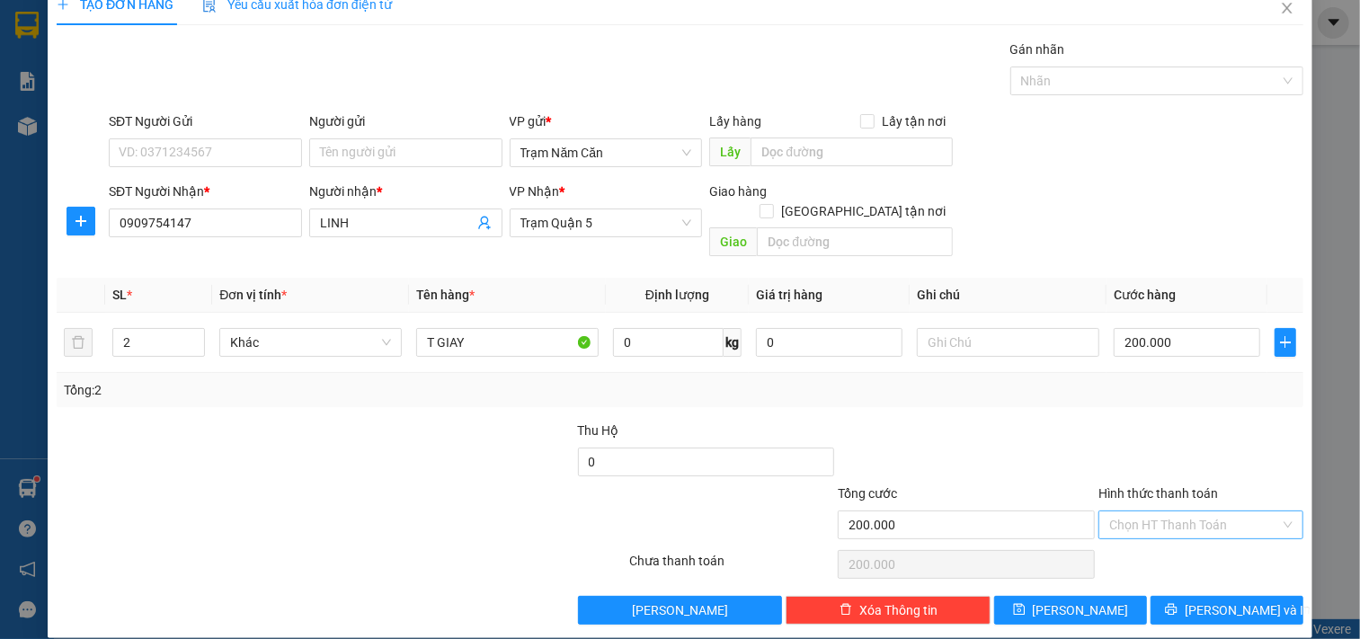
click at [1144, 515] on input "Hình thức thanh toán" at bounding box center [1195, 525] width 171 height 27
click at [1139, 544] on div "Tại văn phòng" at bounding box center [1189, 541] width 181 height 20
type input "0"
click at [1169, 596] on button "[PERSON_NAME] và In" at bounding box center [1227, 610] width 153 height 29
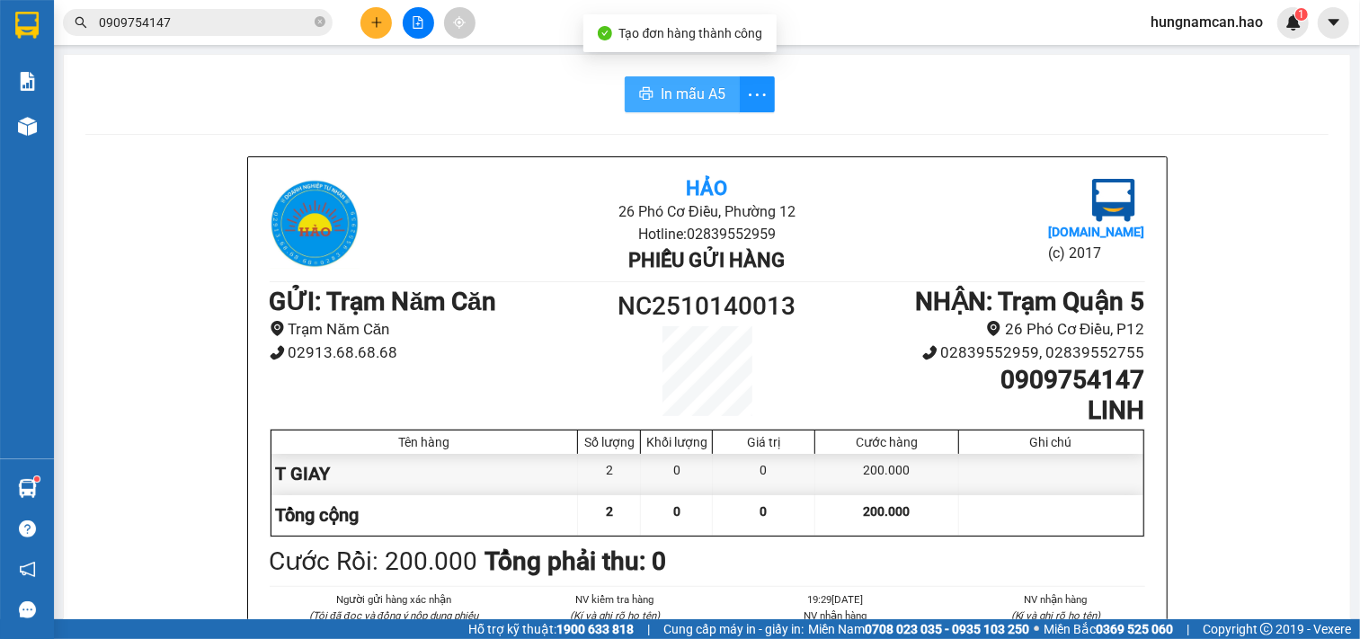
click at [695, 87] on span "In mẫu A5" at bounding box center [693, 94] width 65 height 22
click at [665, 99] on span "In mẫu A5" at bounding box center [693, 94] width 65 height 22
click at [316, 21] on icon "close-circle" at bounding box center [320, 21] width 11 height 11
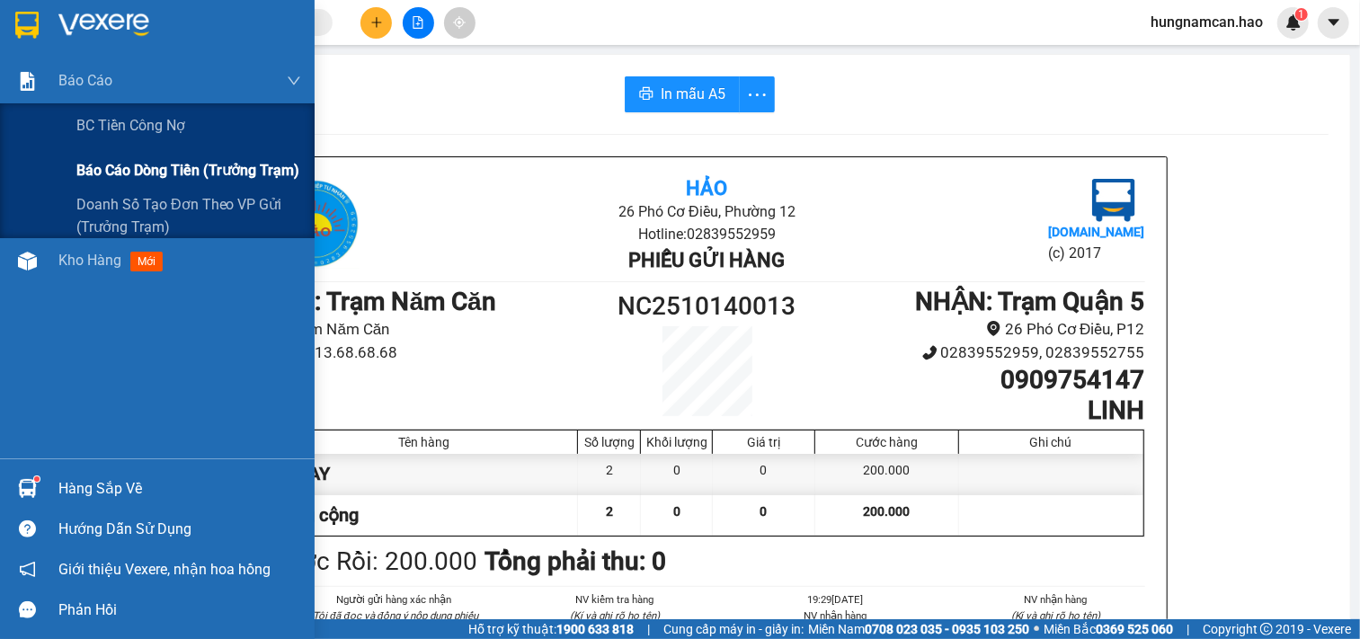
click at [100, 183] on div "Báo cáo dòng tiền (trưởng trạm)" at bounding box center [188, 170] width 225 height 45
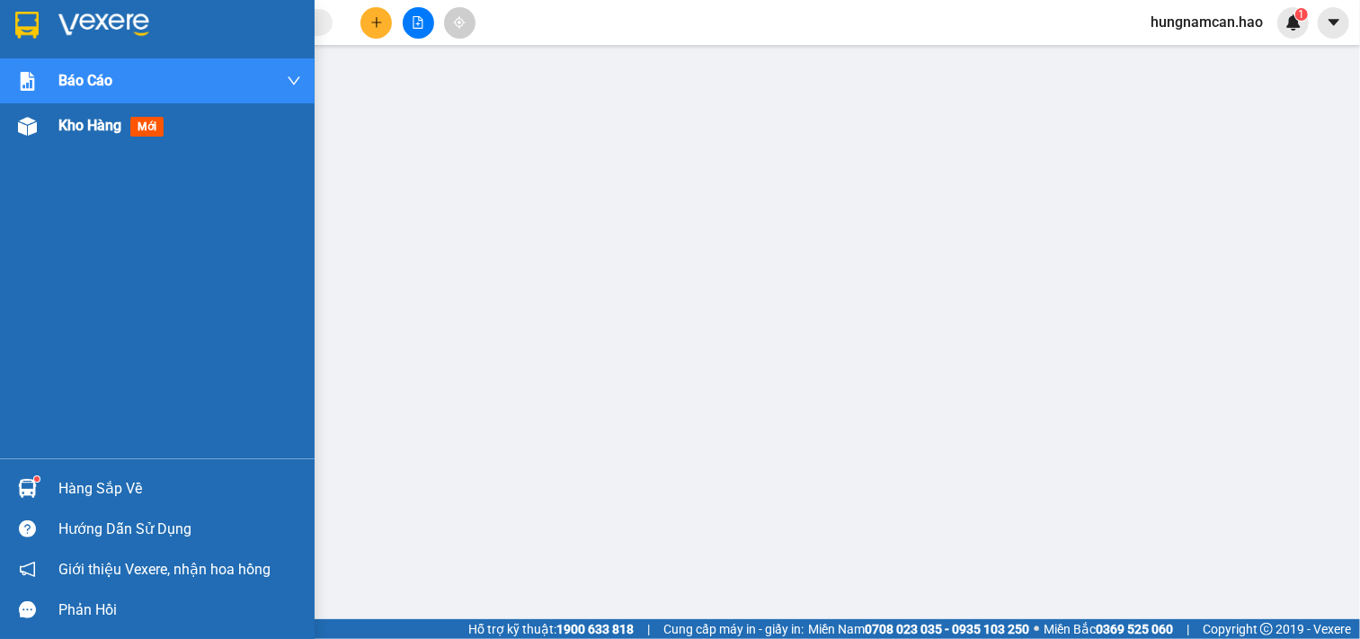
click at [36, 138] on div at bounding box center [27, 126] width 31 height 31
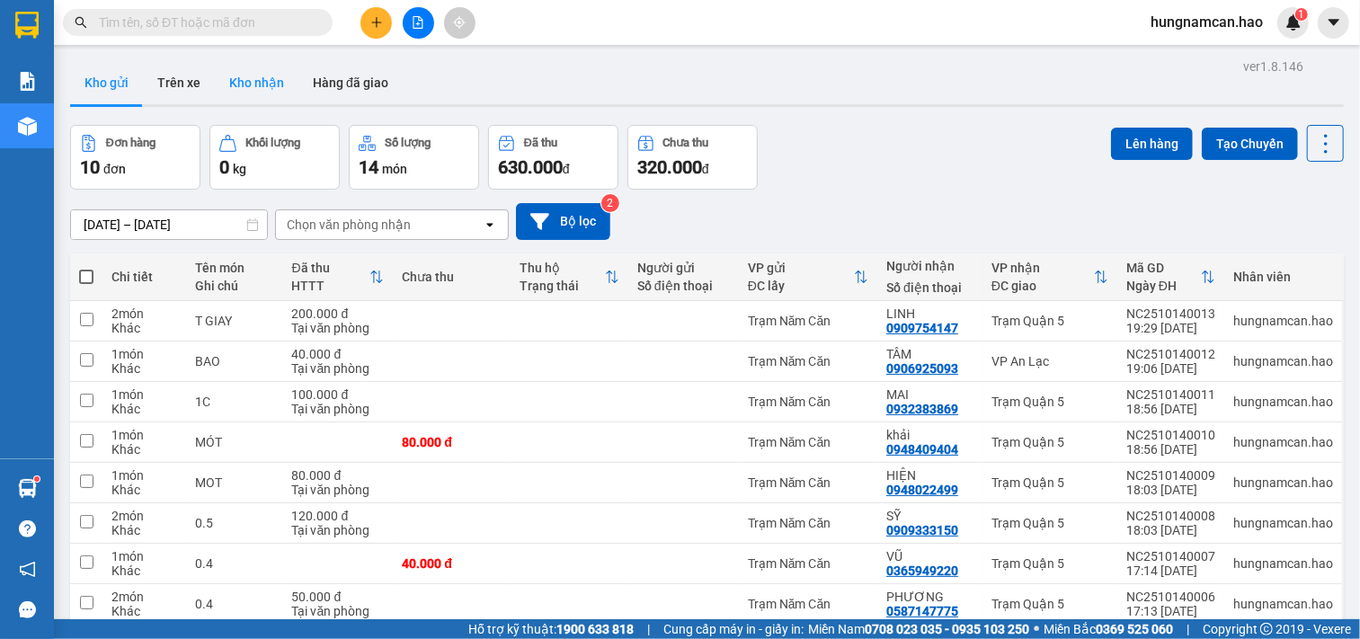
click at [255, 93] on button "Kho nhận" at bounding box center [257, 82] width 84 height 43
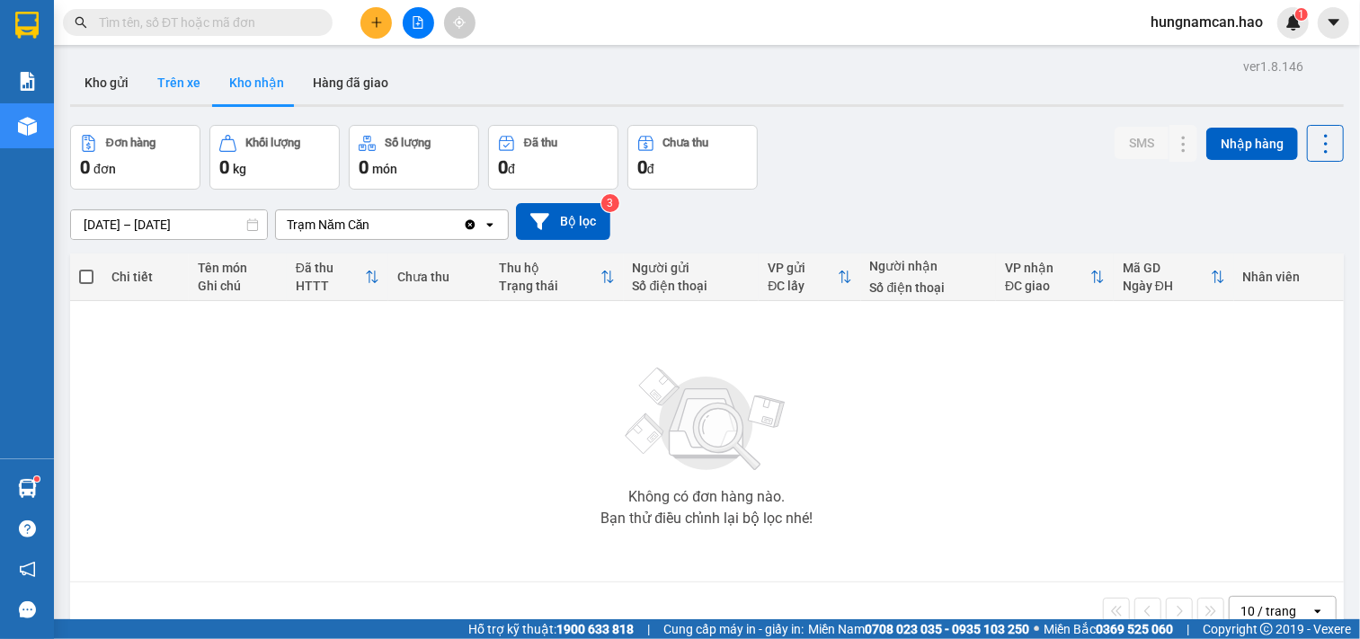
click at [165, 83] on button "Trên xe" at bounding box center [179, 82] width 72 height 43
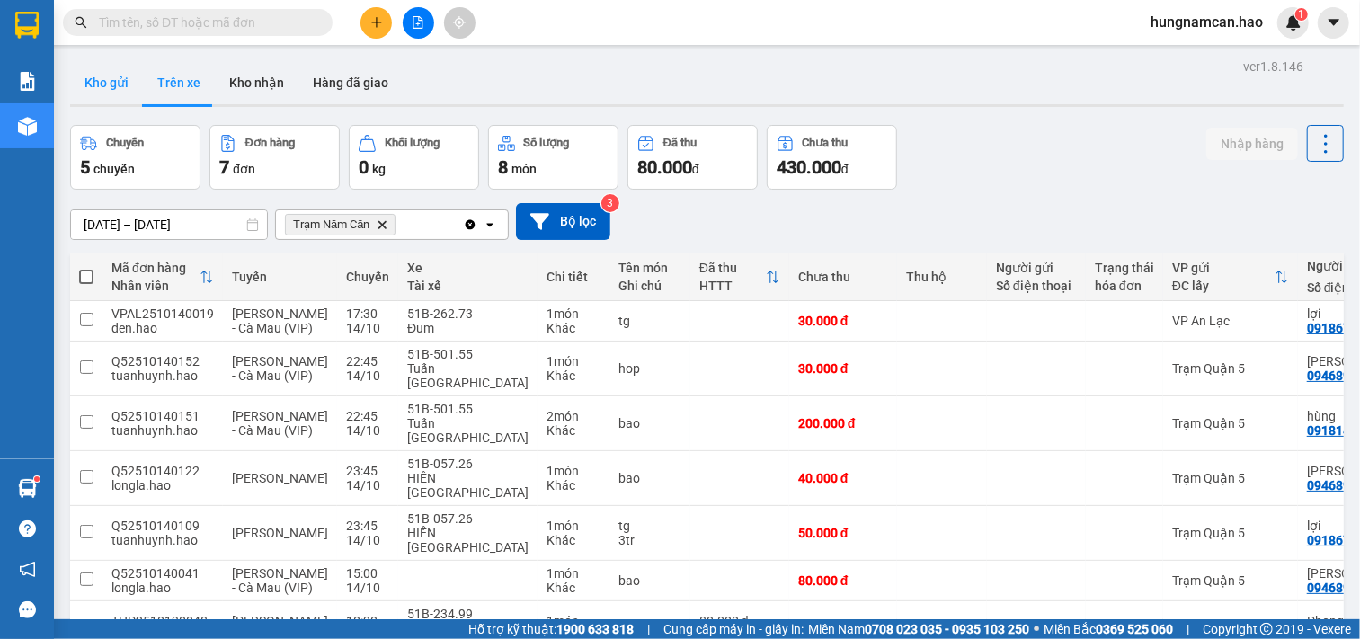
click at [105, 90] on button "Kho gửi" at bounding box center [106, 82] width 73 height 43
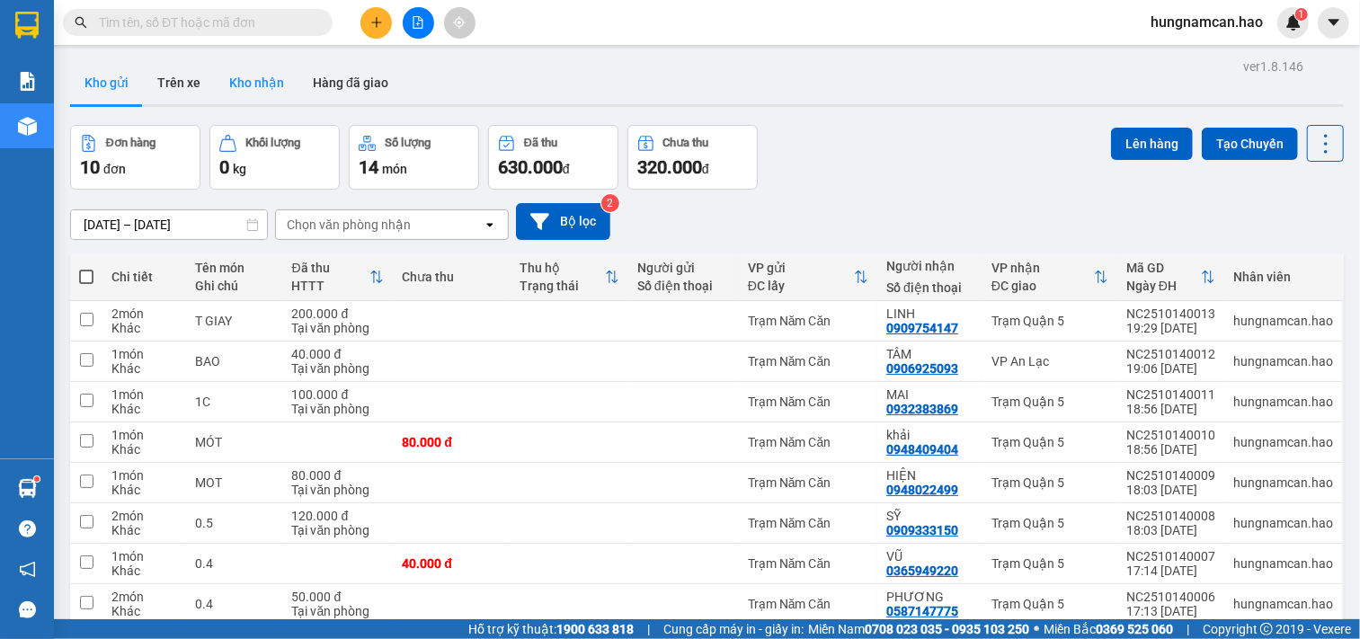
click at [257, 76] on button "Kho nhận" at bounding box center [257, 82] width 84 height 43
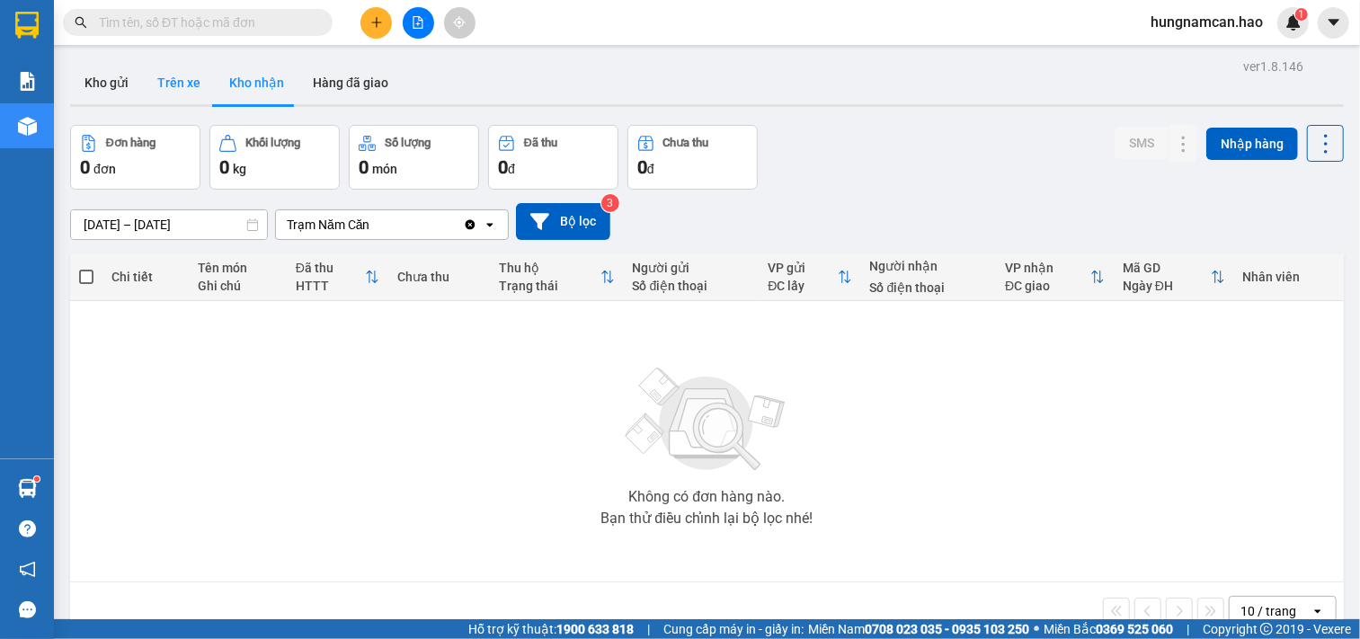
click at [164, 93] on button "Trên xe" at bounding box center [179, 82] width 72 height 43
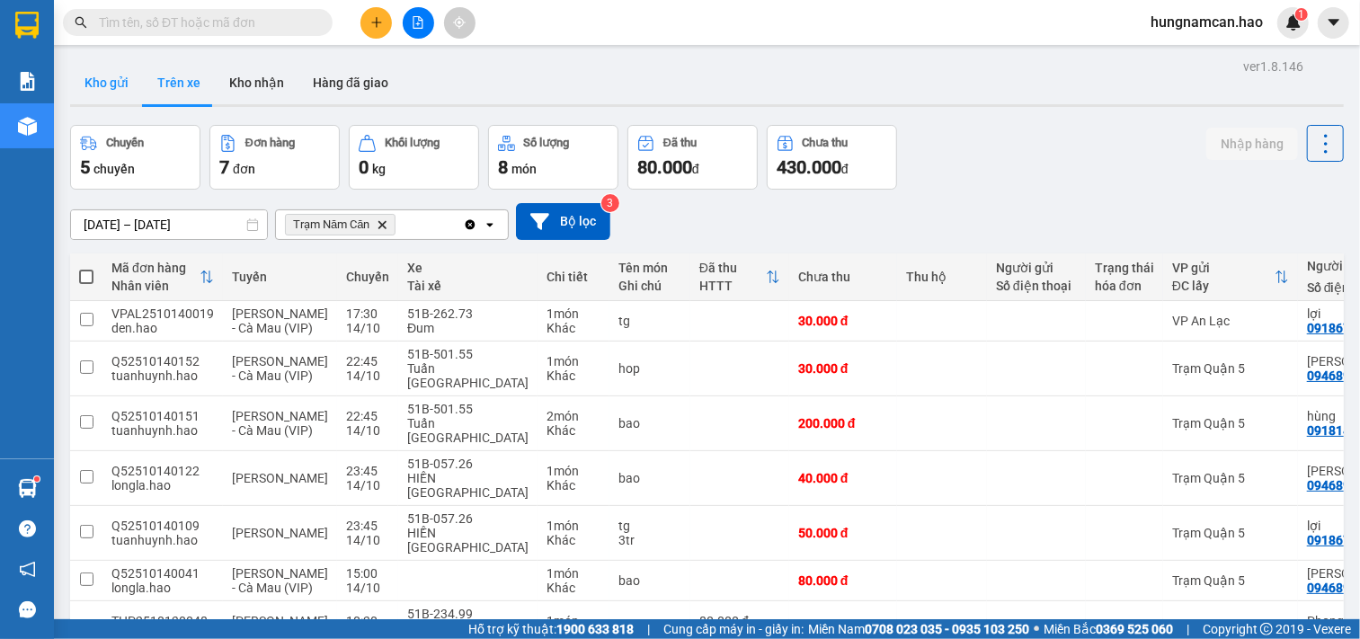
click at [109, 77] on button "Kho gửi" at bounding box center [106, 82] width 73 height 43
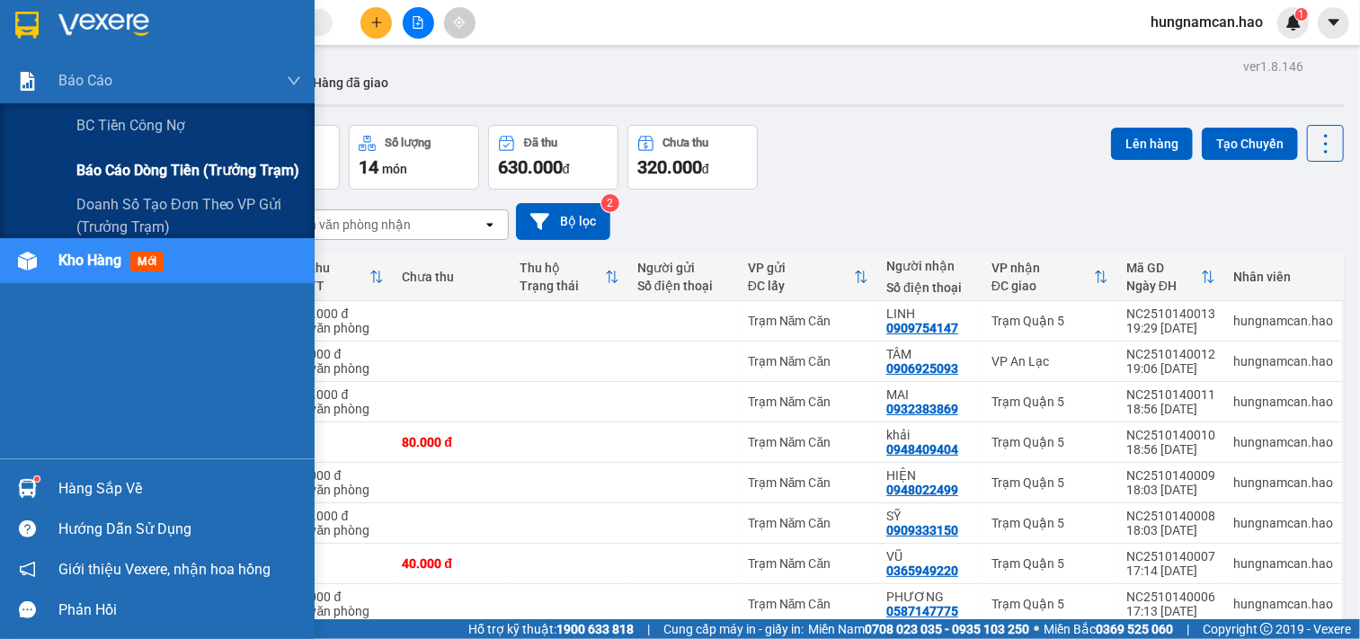
click at [111, 169] on span "Báo cáo dòng tiền (trưởng trạm)" at bounding box center [187, 170] width 223 height 22
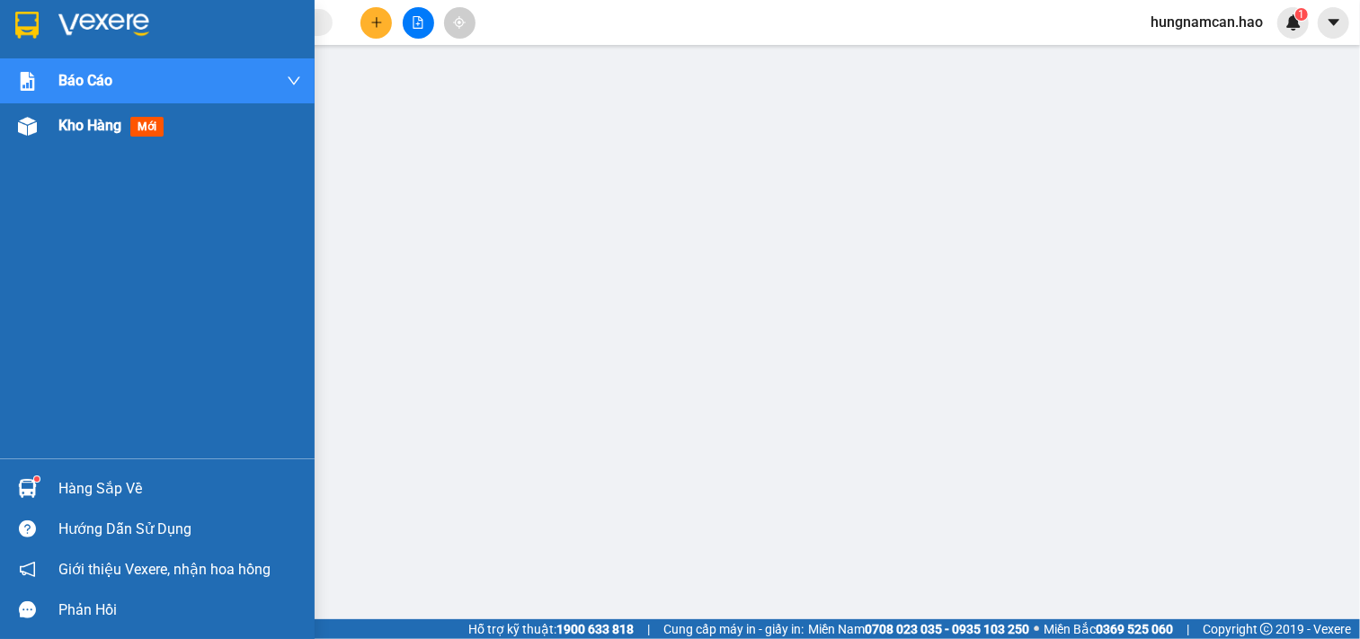
click at [33, 138] on div at bounding box center [27, 126] width 31 height 31
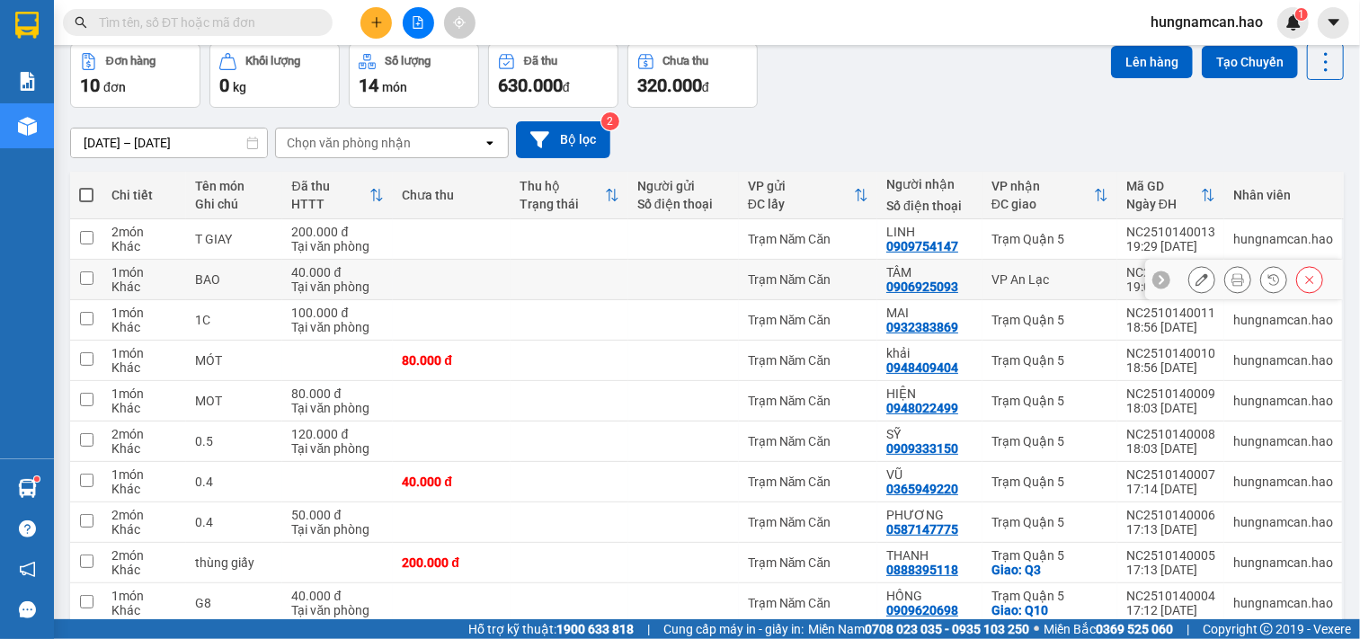
scroll to position [162, 0]
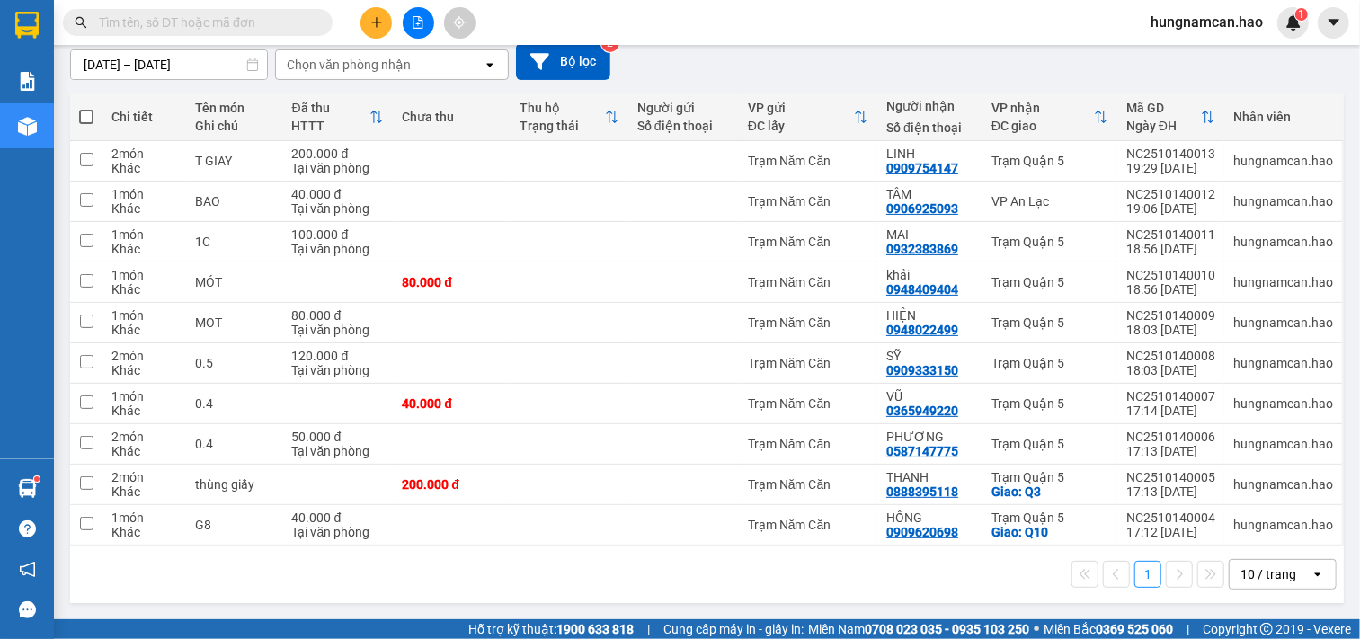
click at [1241, 566] on div "10 / trang" at bounding box center [1269, 575] width 56 height 18
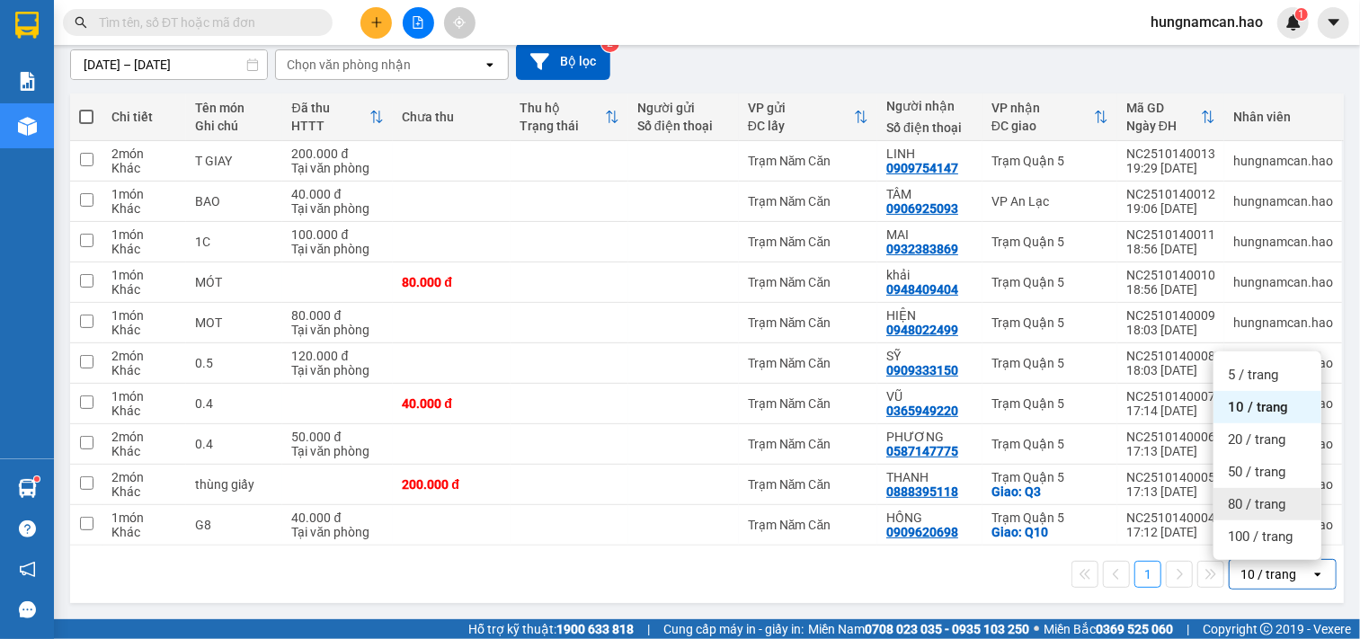
click at [1217, 513] on div "80 / trang" at bounding box center [1268, 504] width 108 height 32
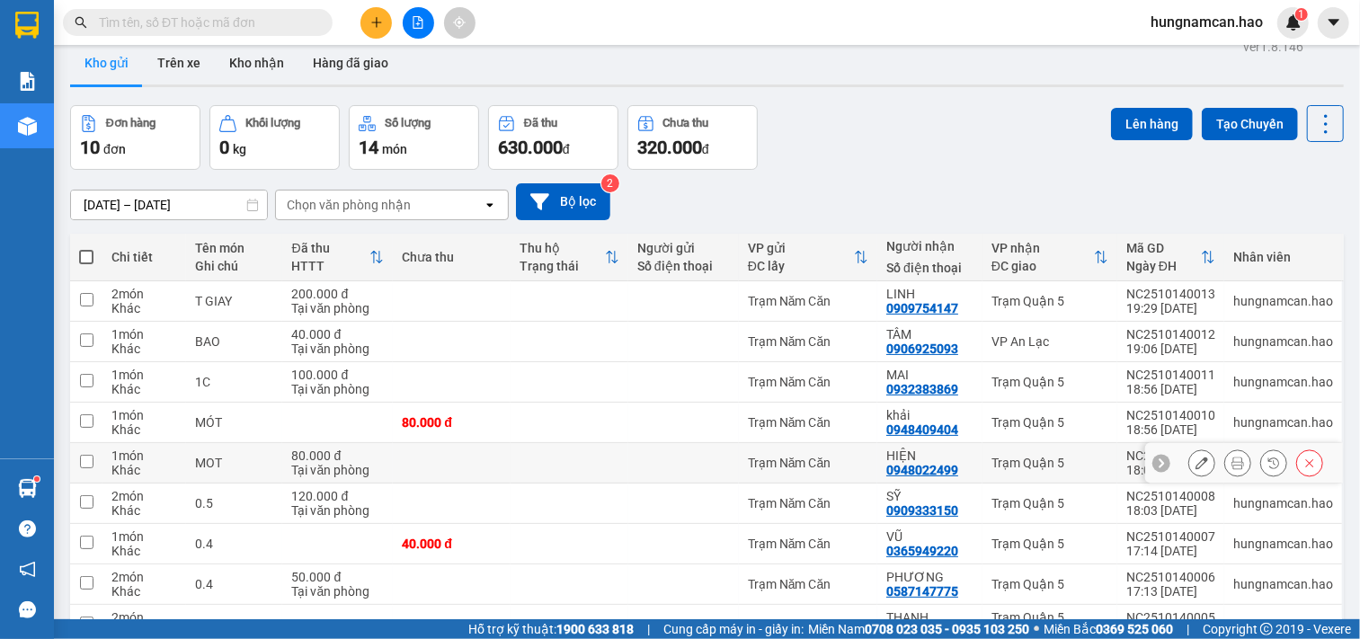
scroll to position [0, 0]
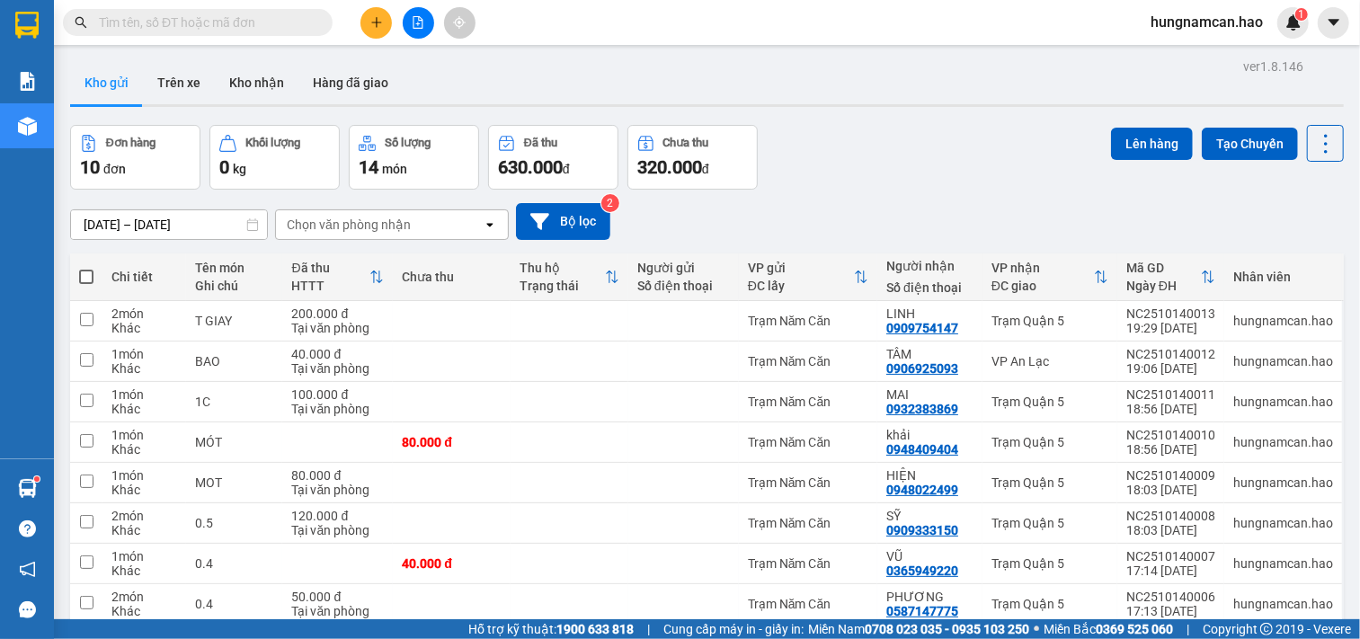
click at [87, 281] on span at bounding box center [86, 277] width 14 height 14
click at [86, 268] on input "checkbox" at bounding box center [86, 268] width 0 height 0
checkbox input "true"
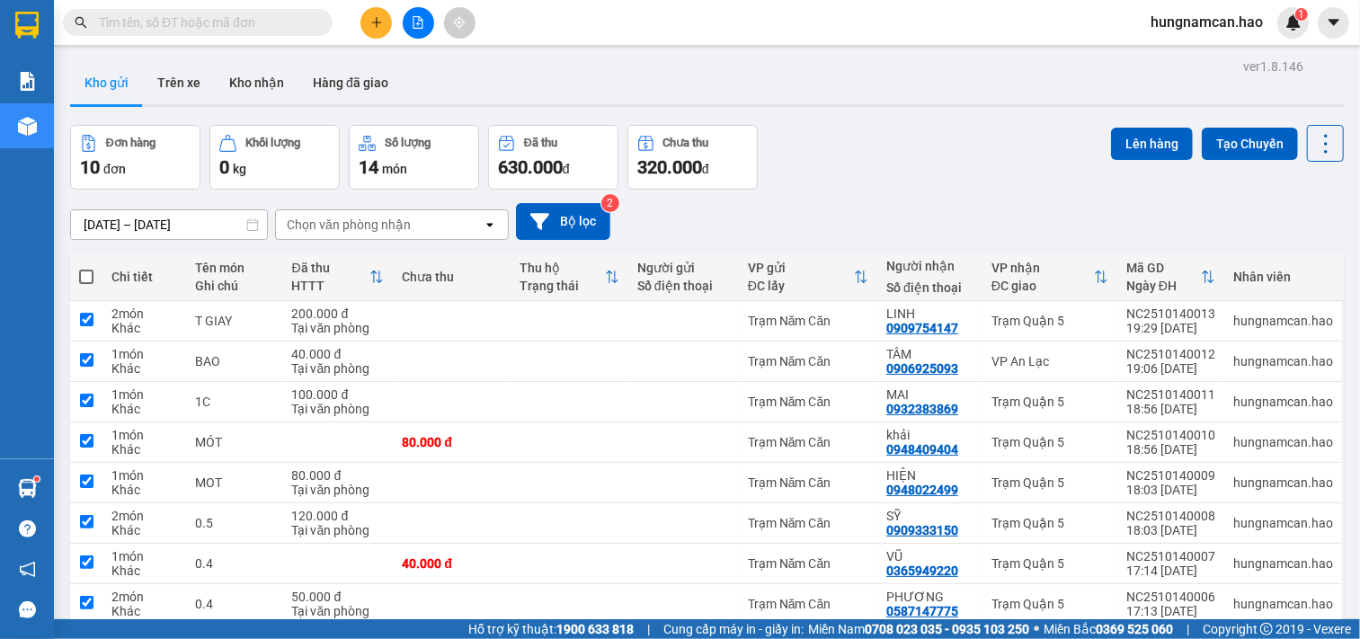
checkbox input "true"
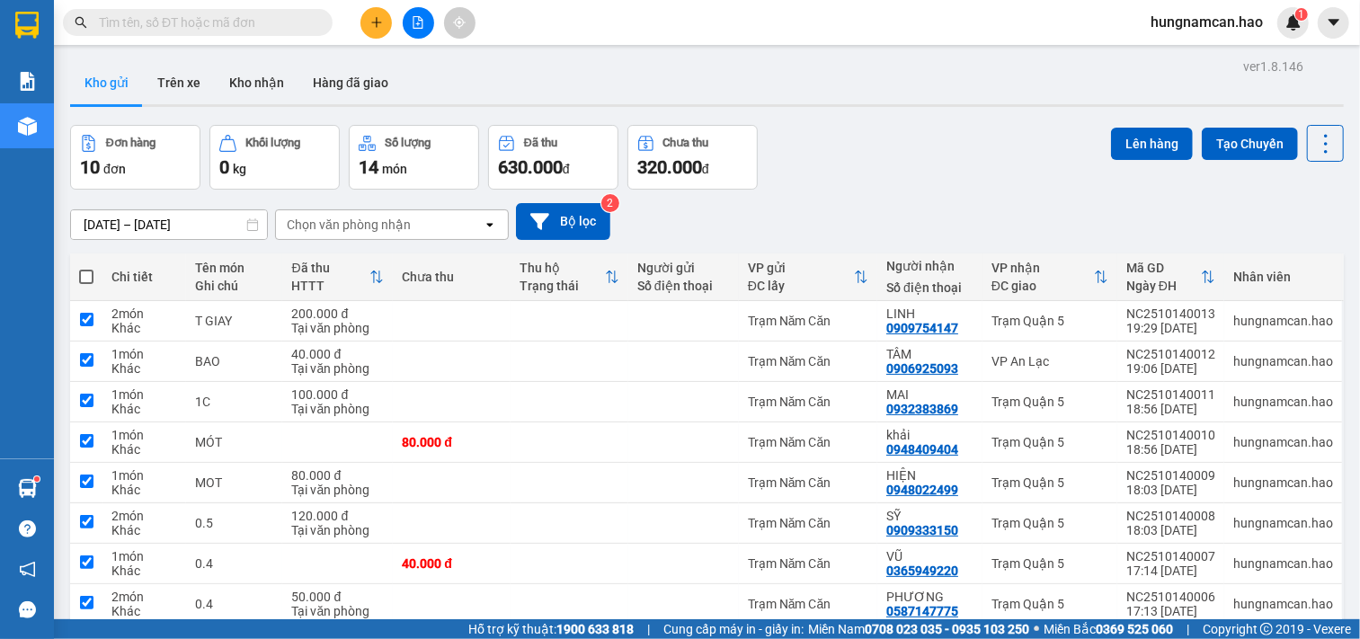
checkbox input "true"
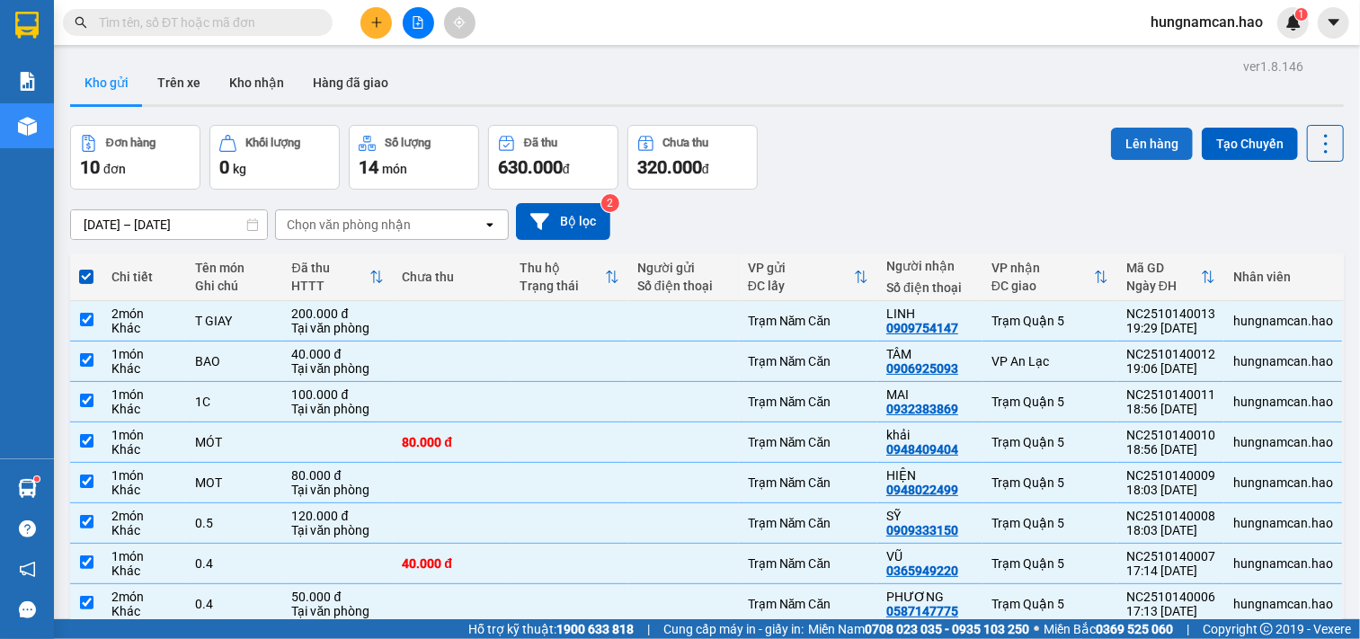
click at [1147, 145] on button "Lên hàng" at bounding box center [1152, 144] width 82 height 32
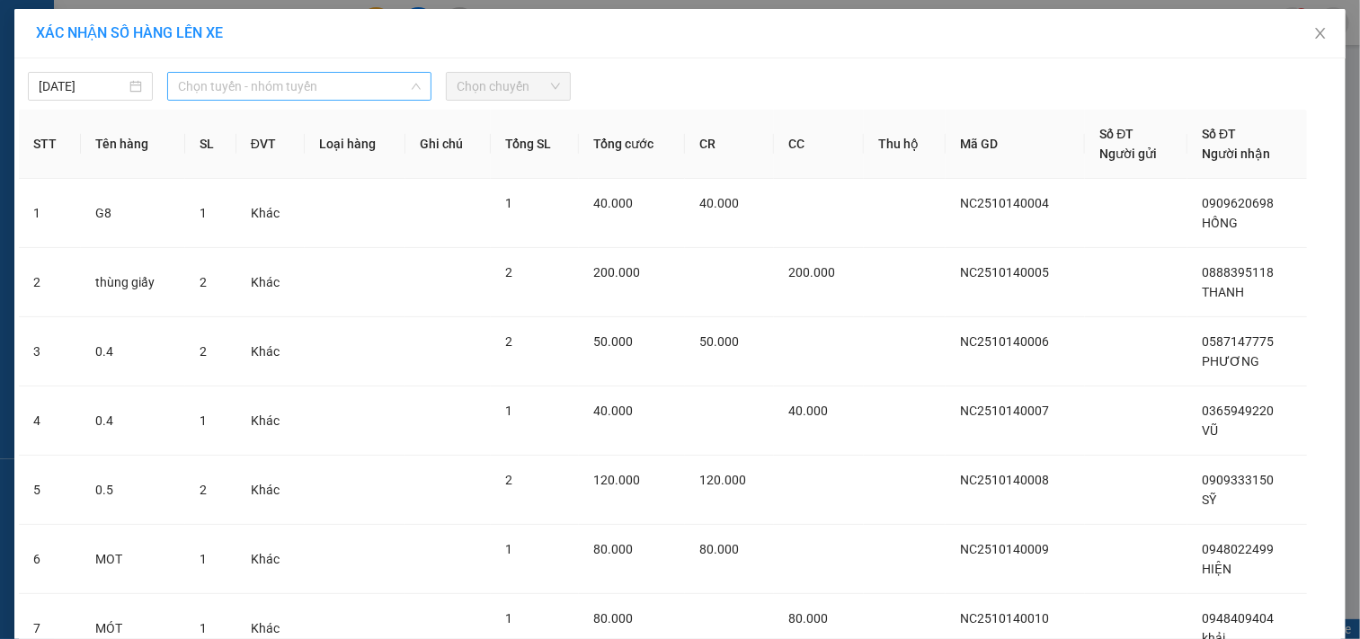
click at [318, 91] on span "Chọn tuyến - nhóm tuyến" at bounding box center [299, 86] width 243 height 27
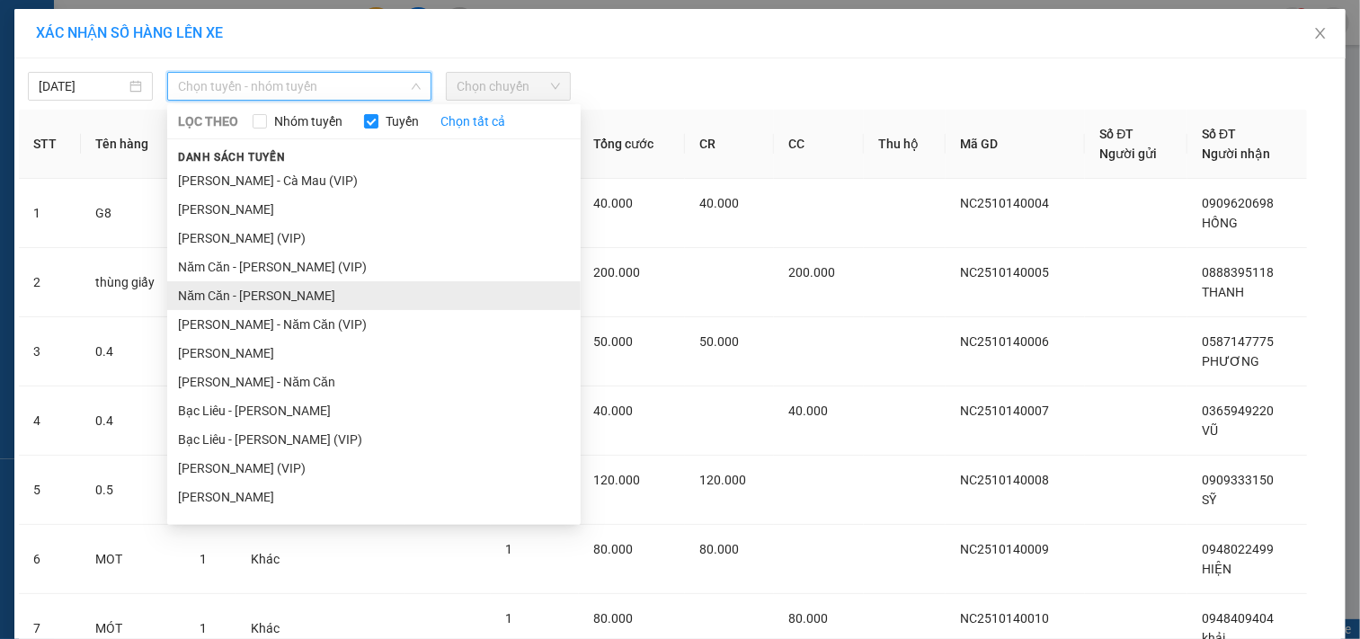
drag, startPoint x: 226, startPoint y: 293, endPoint x: 384, endPoint y: 154, distance: 210.9
click at [226, 292] on li "Năm Căn - [PERSON_NAME]" at bounding box center [374, 295] width 414 height 29
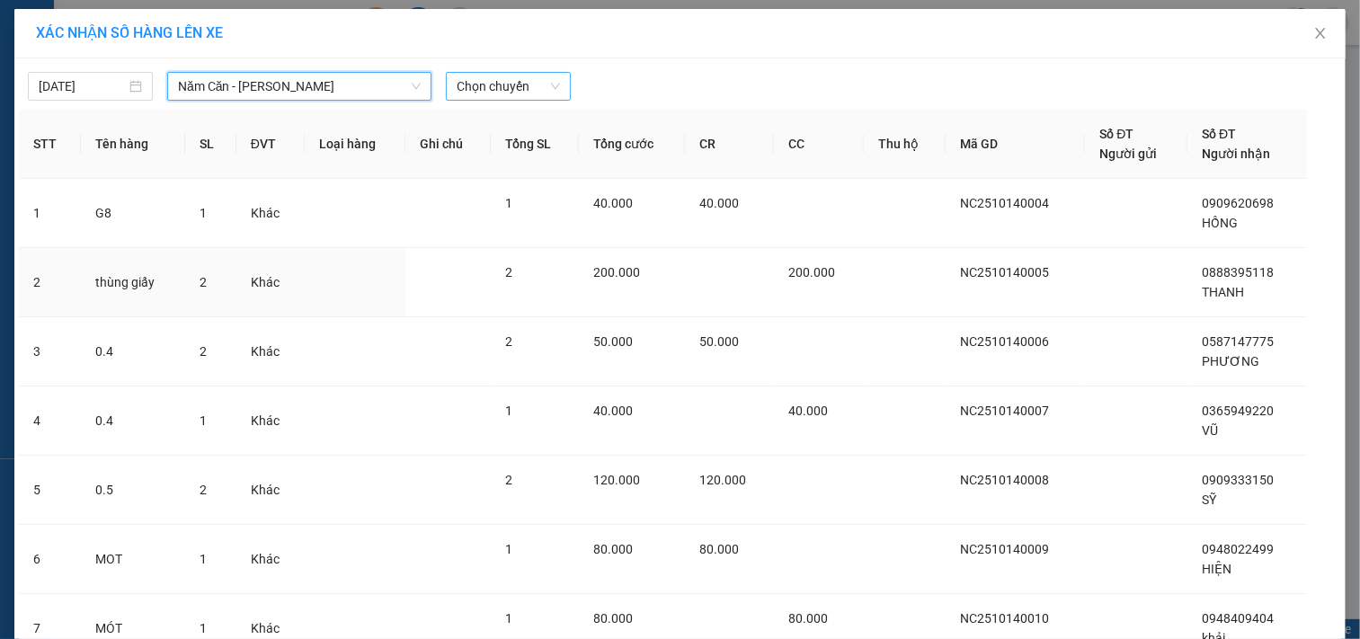
click at [510, 79] on span "Chọn chuyến" at bounding box center [508, 86] width 103 height 27
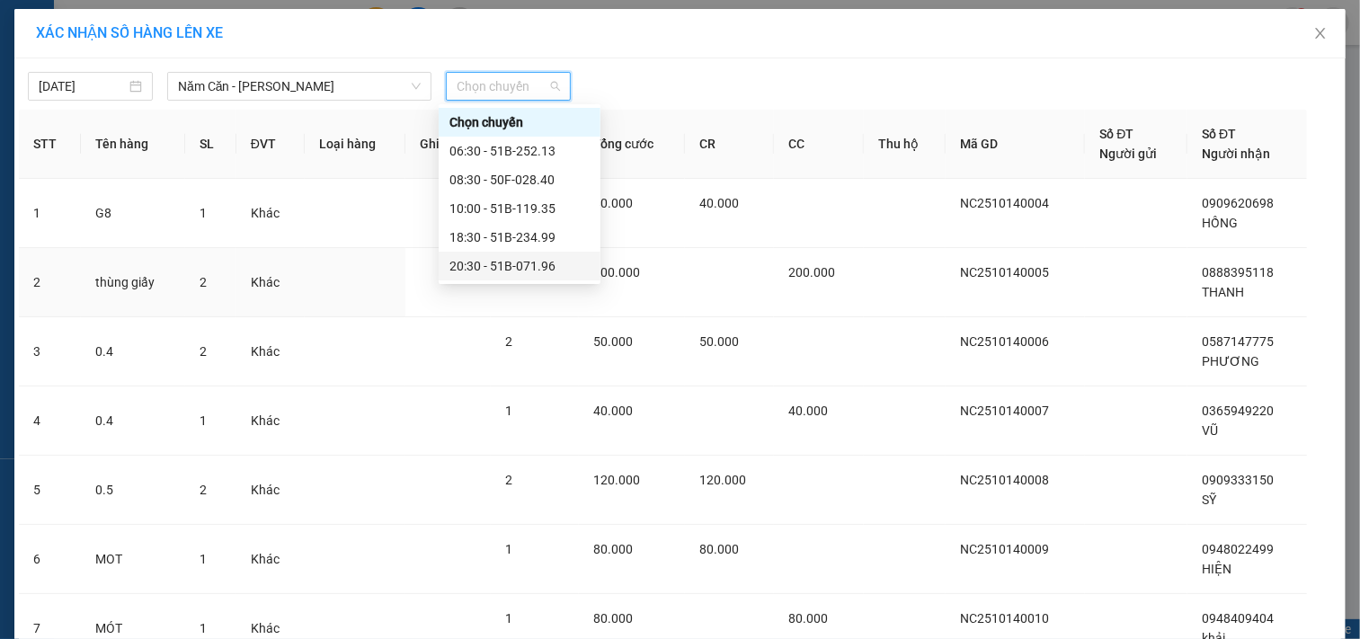
click at [477, 262] on div "20:30 - 51B-071.96" at bounding box center [520, 266] width 140 height 20
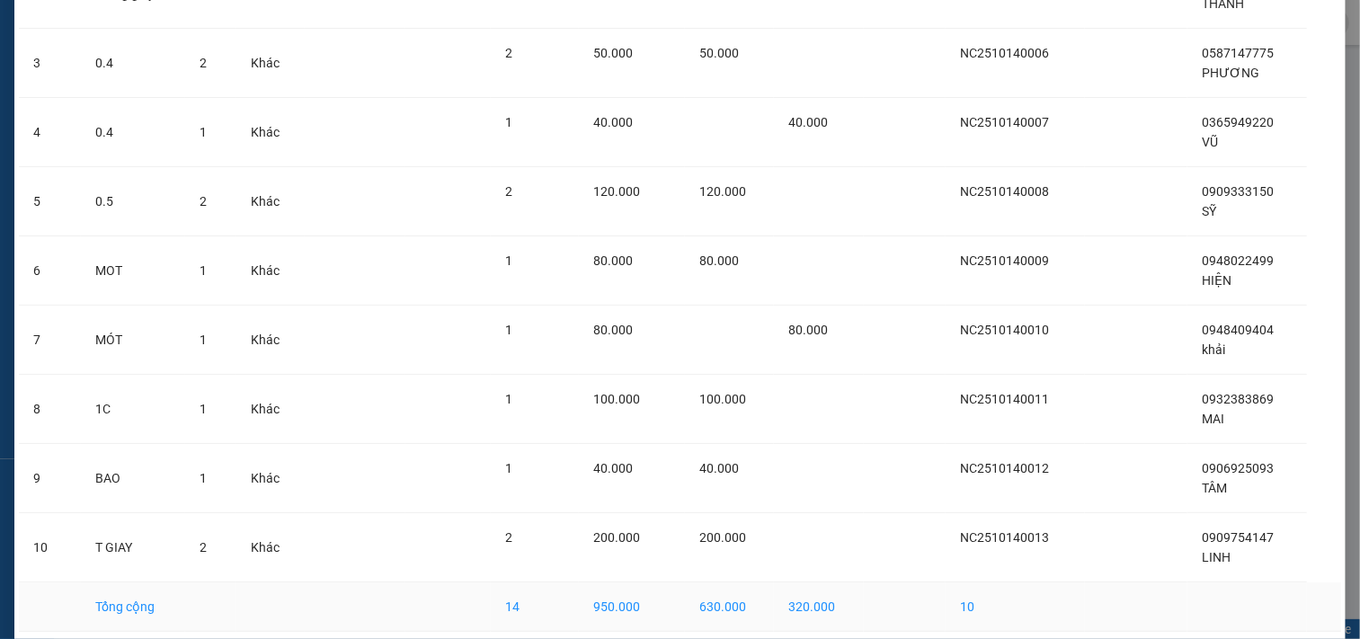
scroll to position [374, 0]
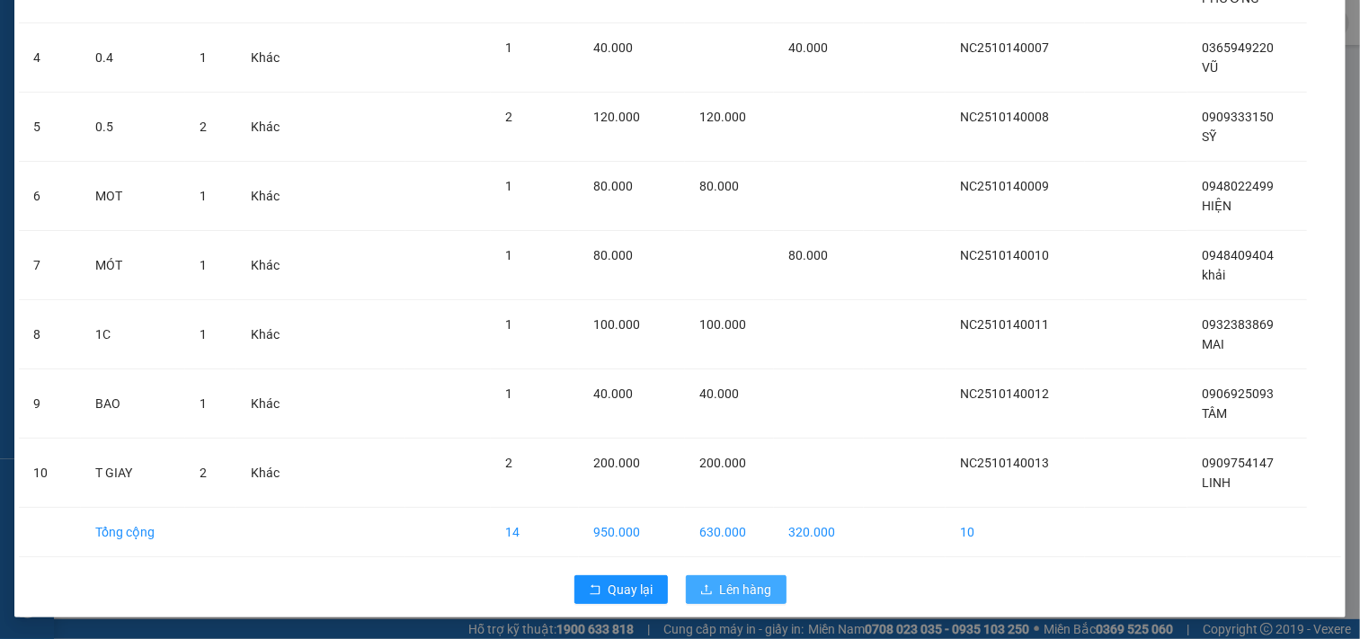
click at [720, 595] on span "Lên hàng" at bounding box center [746, 590] width 52 height 20
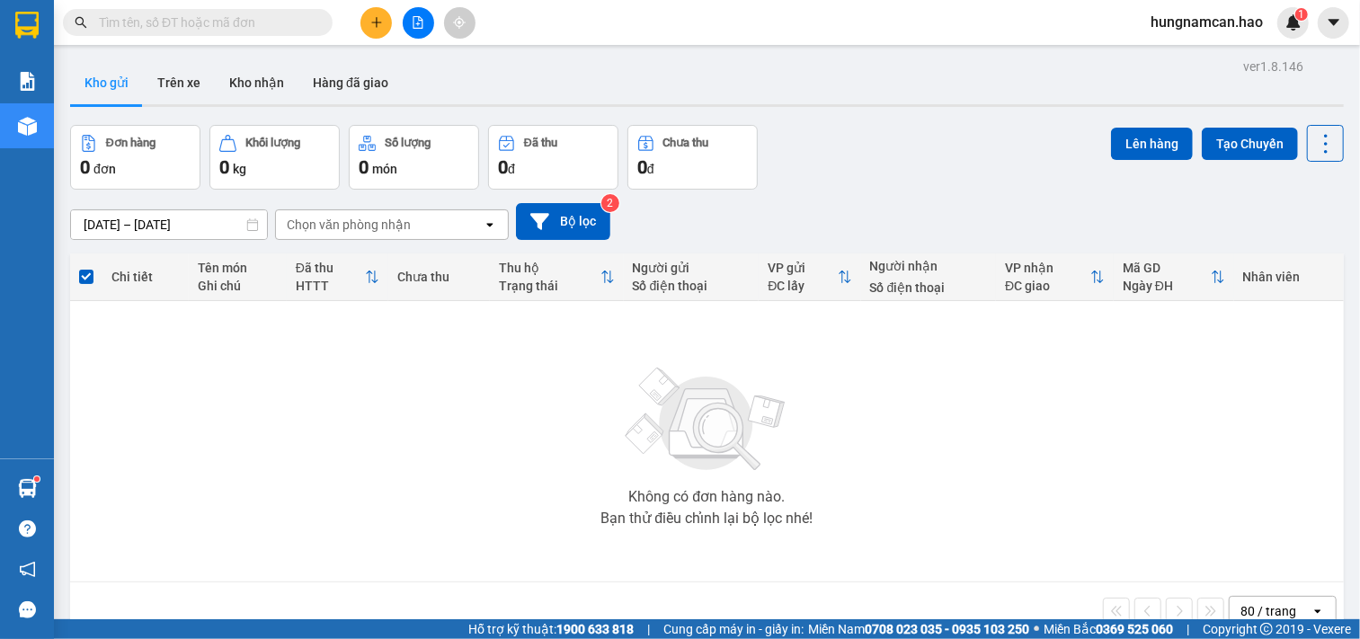
click at [272, 450] on div "Không có đơn hàng nào. Bạn thử điều chỉnh lại bộ lọc nhé!" at bounding box center [707, 442] width 1256 height 270
click at [217, 27] on input "text" at bounding box center [205, 23] width 212 height 20
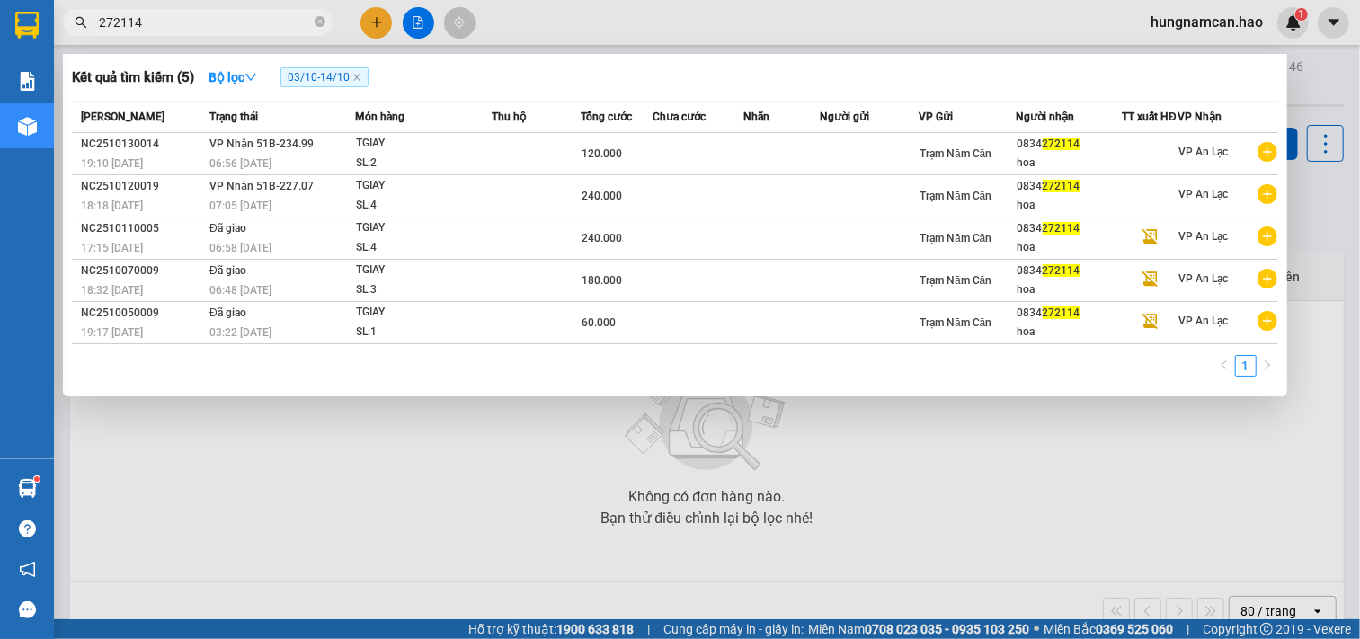
type input "272114"
click at [336, 384] on div "1" at bounding box center [675, 371] width 1207 height 32
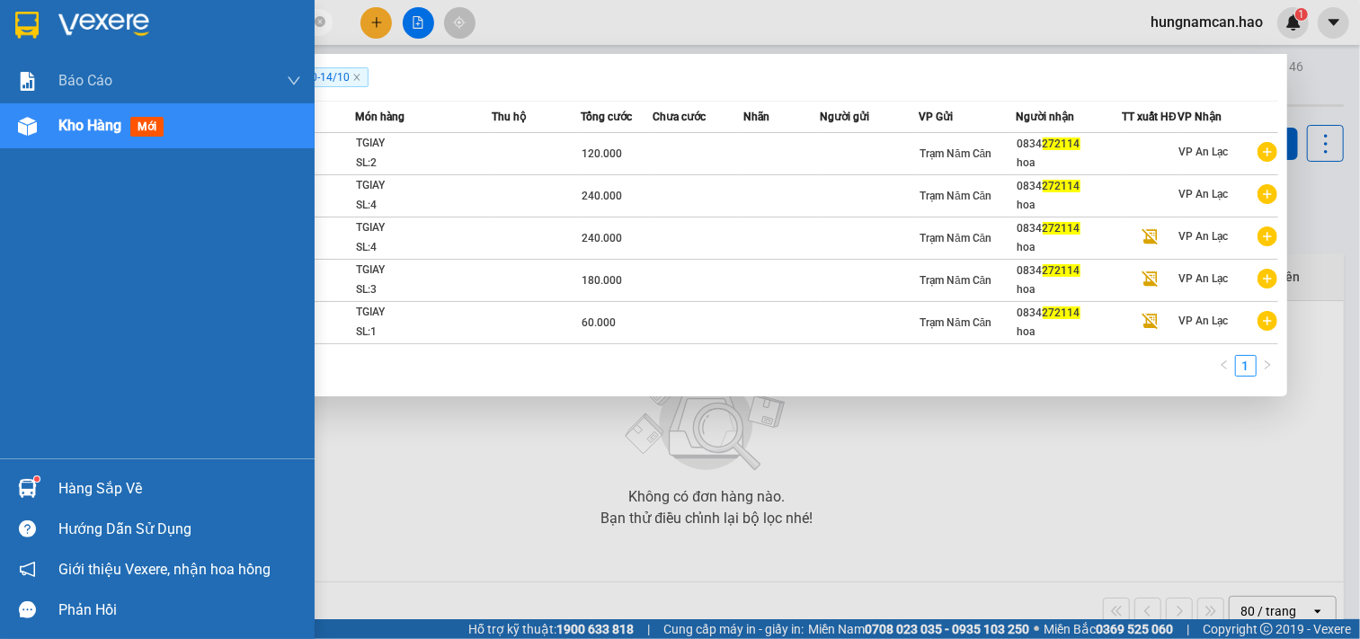
click at [12, 632] on div "Báo cáo BC tiền công nợ Báo cáo dòng tiền (trưởng trạm) Doanh số tạo đơn theo V…" at bounding box center [157, 319] width 315 height 639
